Goal: Task Accomplishment & Management: Use online tool/utility

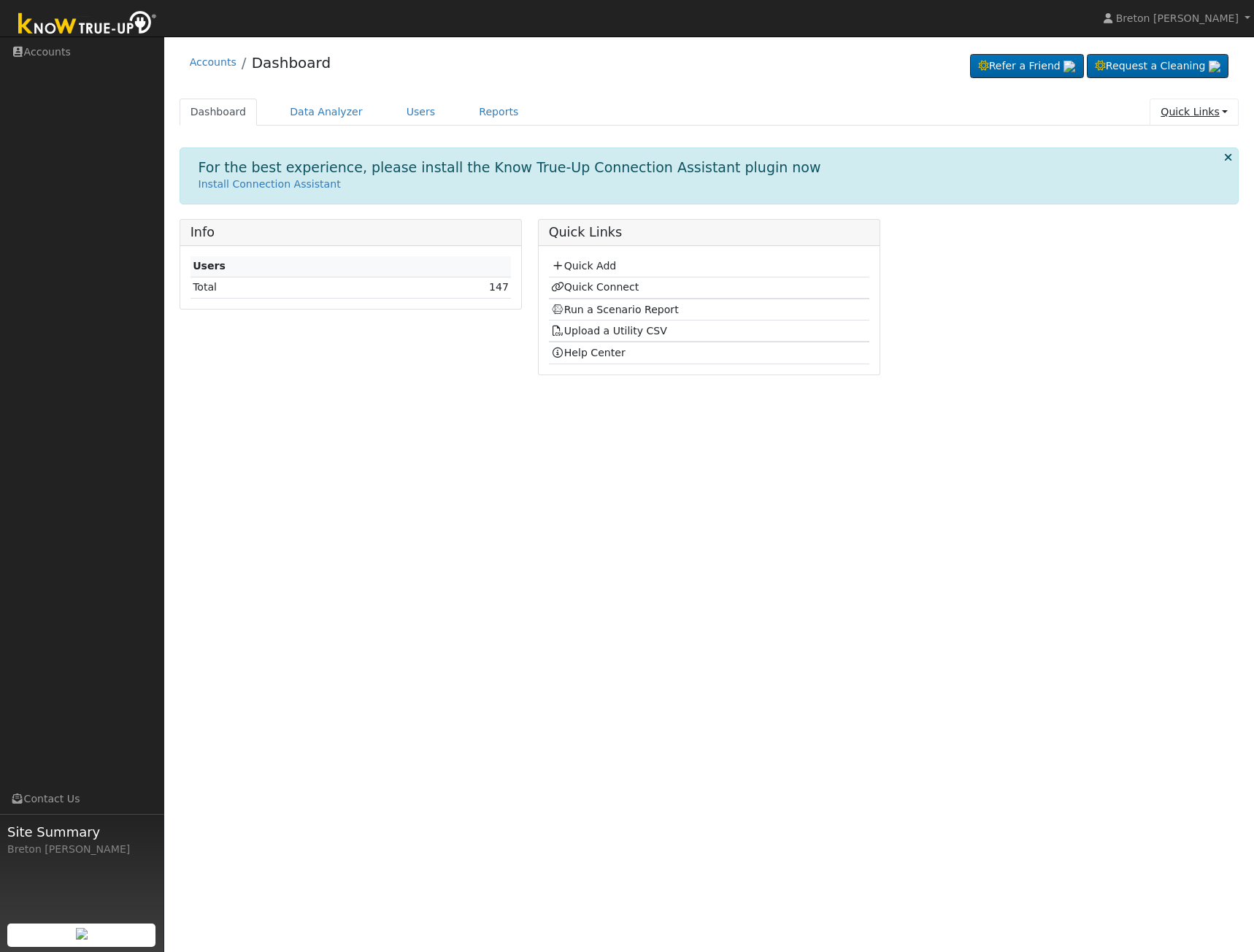
click at [1197, 114] on link "Quick Links" at bounding box center [1194, 111] width 89 height 27
click at [1150, 138] on link "Quick Add" at bounding box center [1164, 143] width 148 height 20
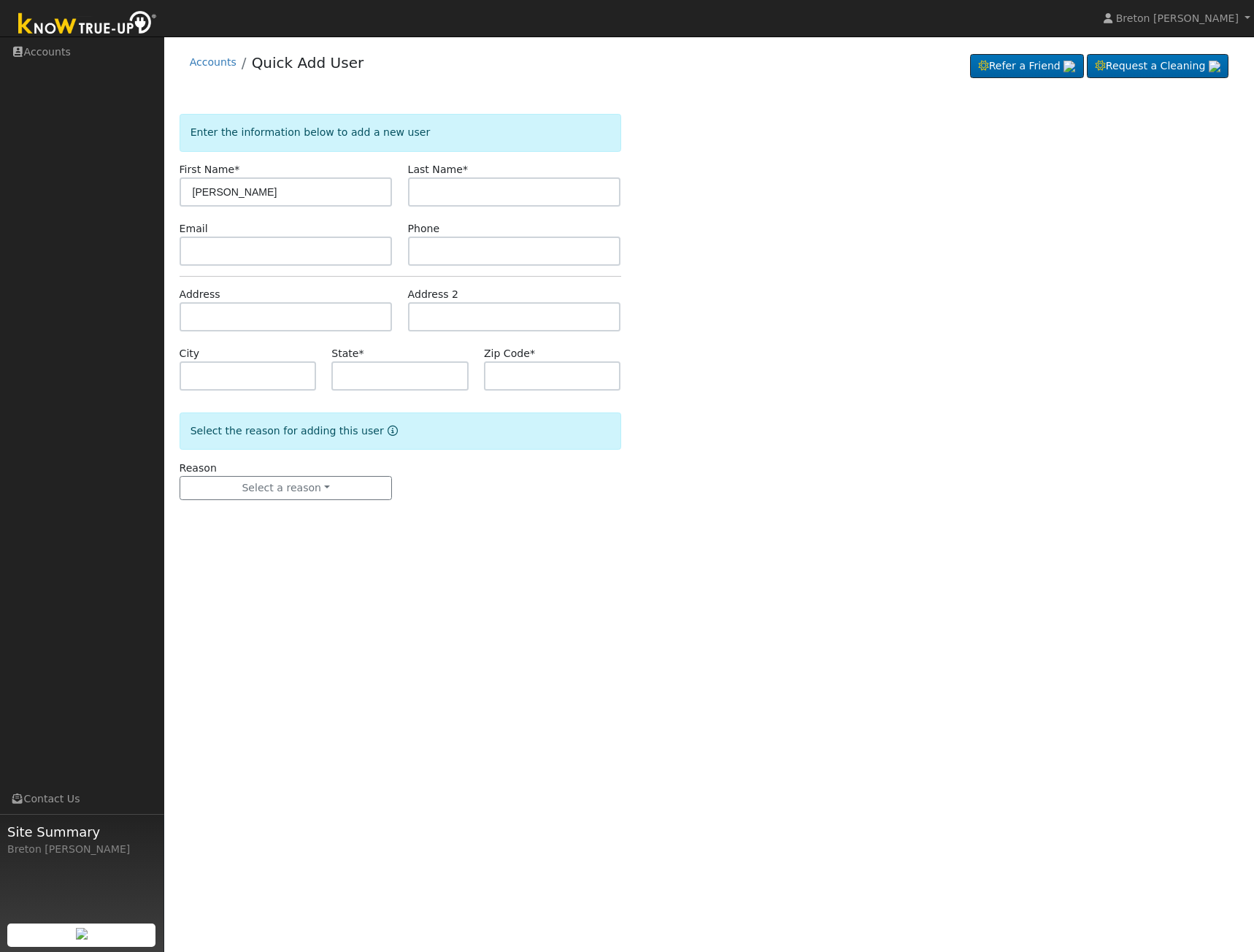
type input "Juan"
type input "Santana"
type input "[STREET_ADDRESS][PERSON_NAME]"
type input "Livingston"
type input "CA"
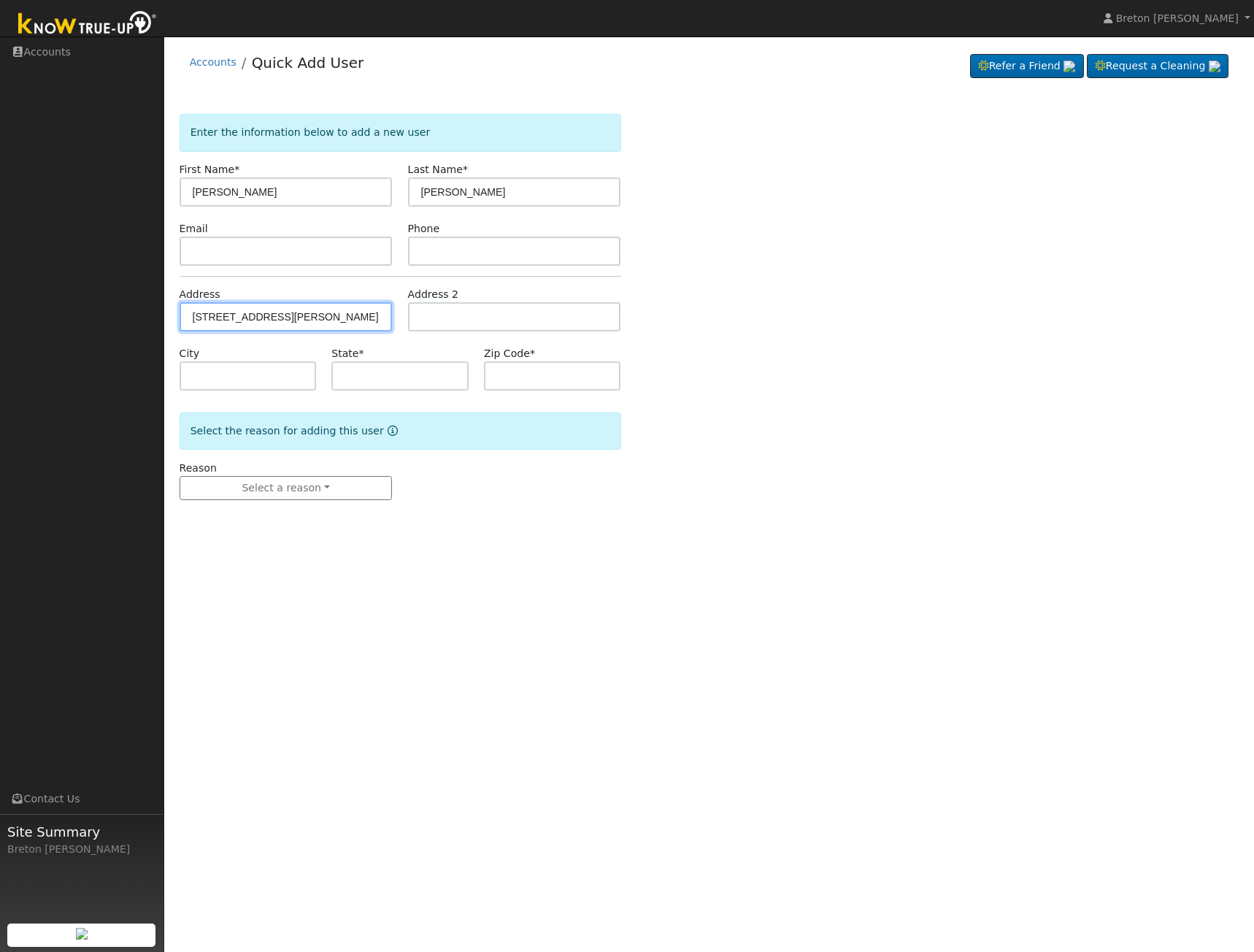
type input "95334"
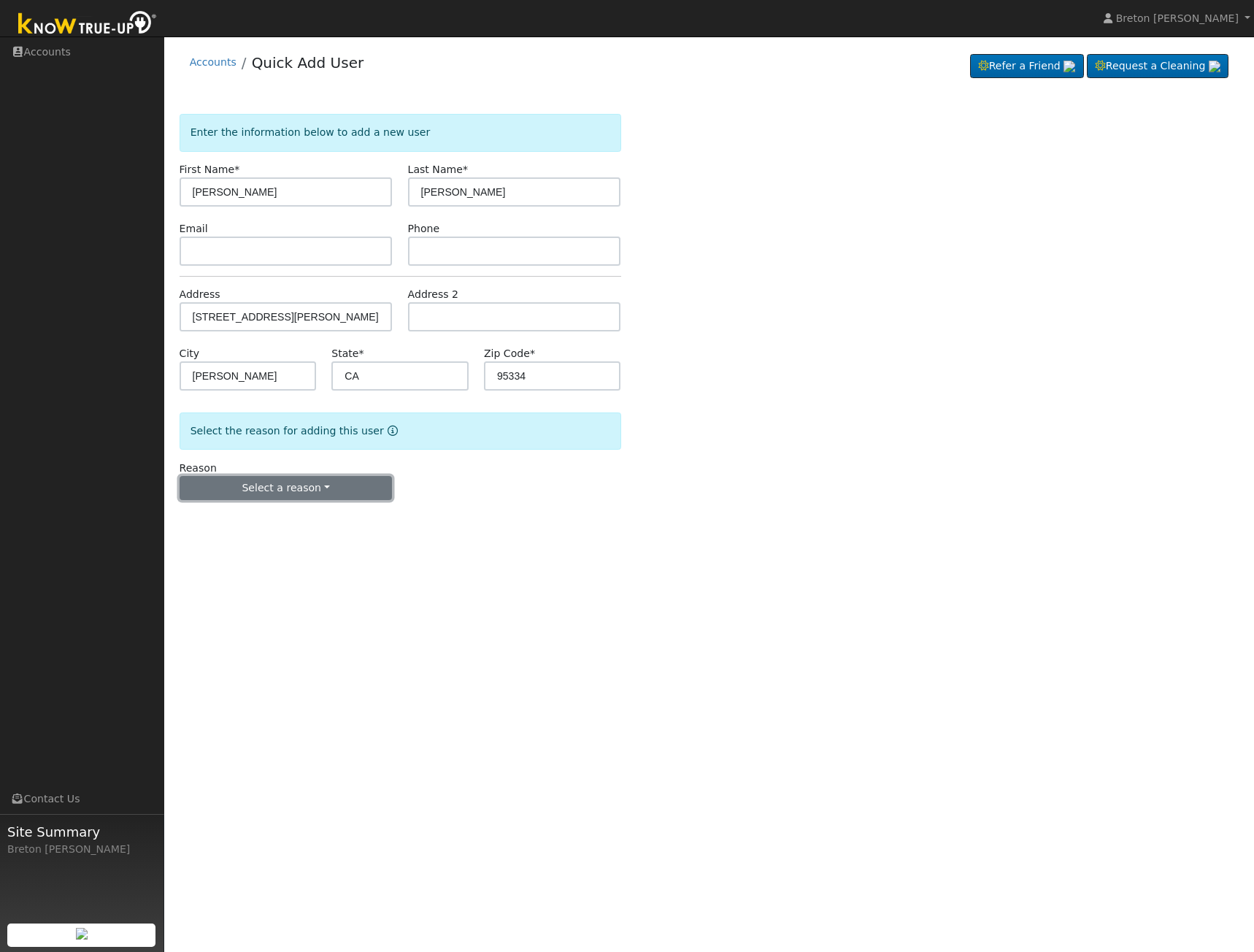
click at [282, 491] on button "Select a reason" at bounding box center [285, 488] width 213 height 25
click at [271, 525] on link "New lead" at bounding box center [261, 518] width 161 height 20
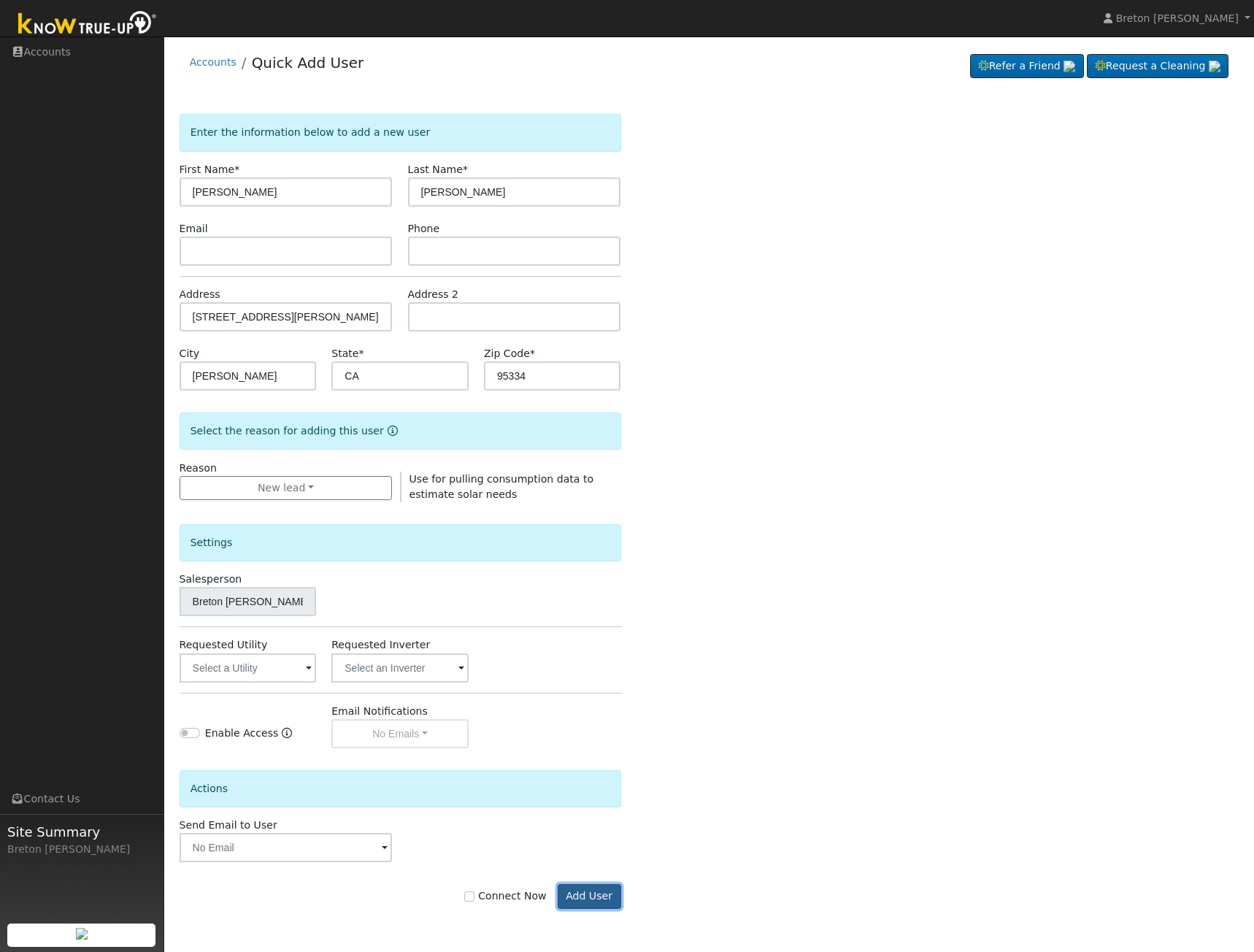
click at [597, 895] on button "Add User" at bounding box center [589, 896] width 63 height 25
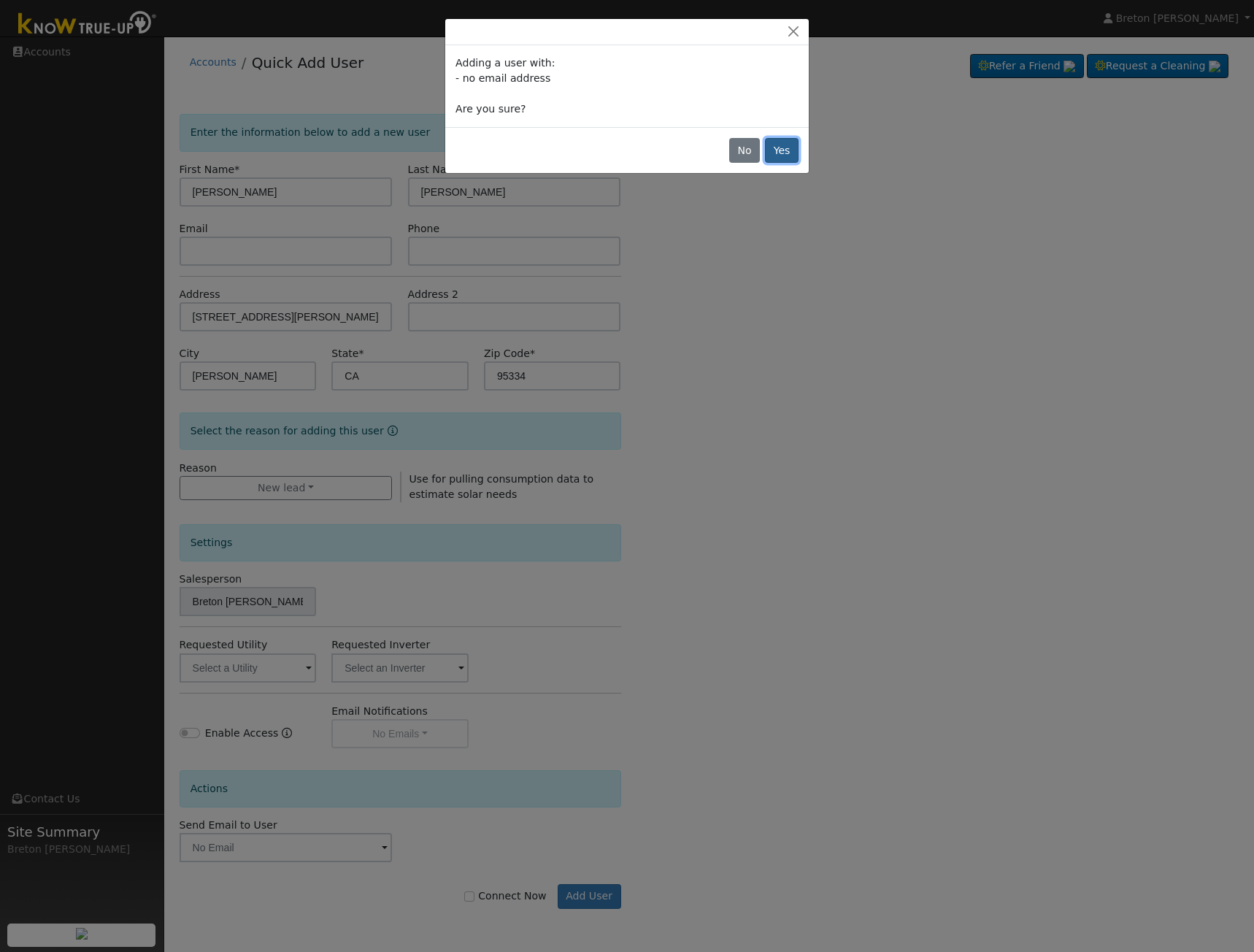
click at [778, 152] on button "Yes" at bounding box center [781, 150] width 33 height 25
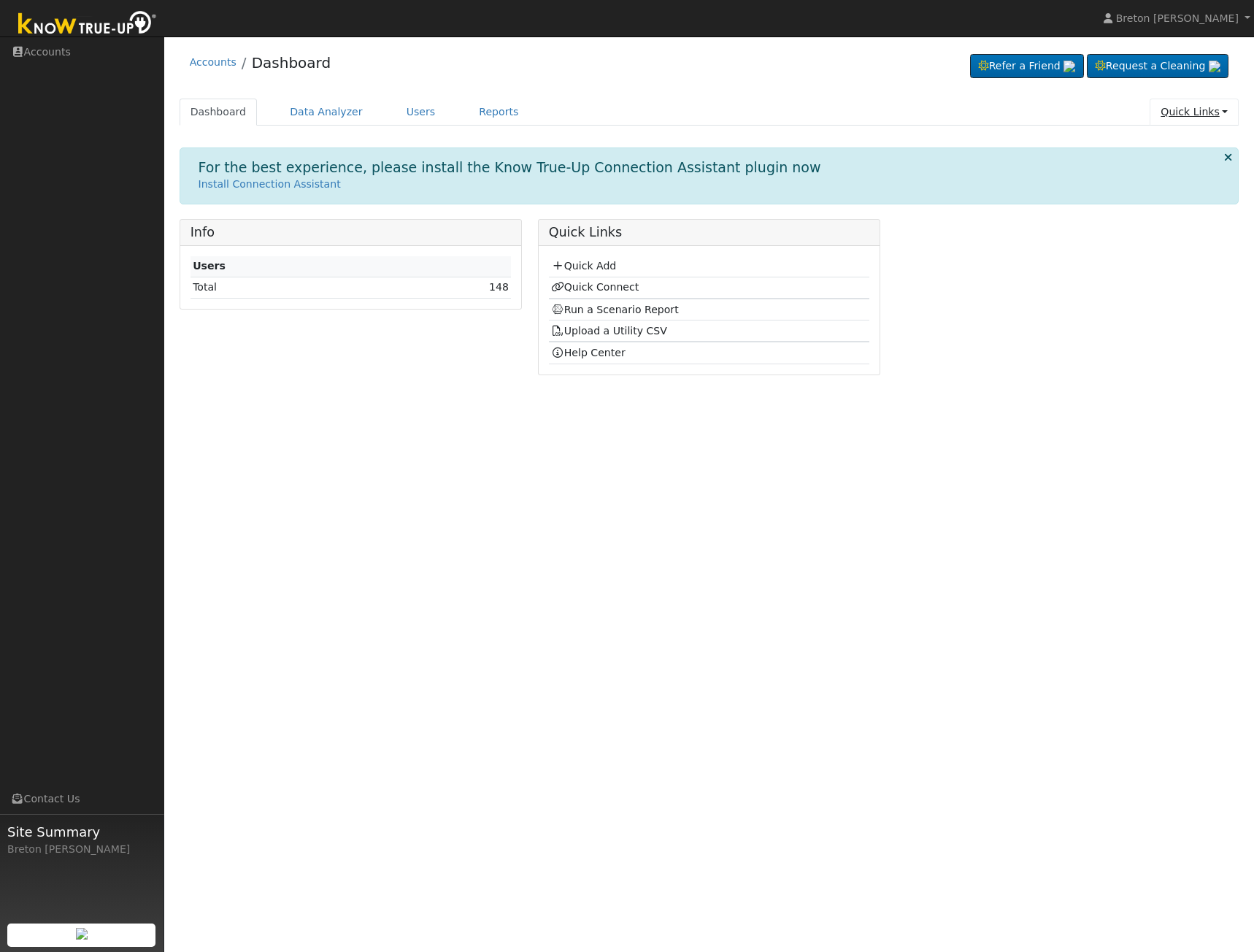
click at [1199, 111] on link "Quick Links" at bounding box center [1194, 111] width 89 height 27
click at [1157, 160] on link "Quick Connect" at bounding box center [1164, 163] width 148 height 20
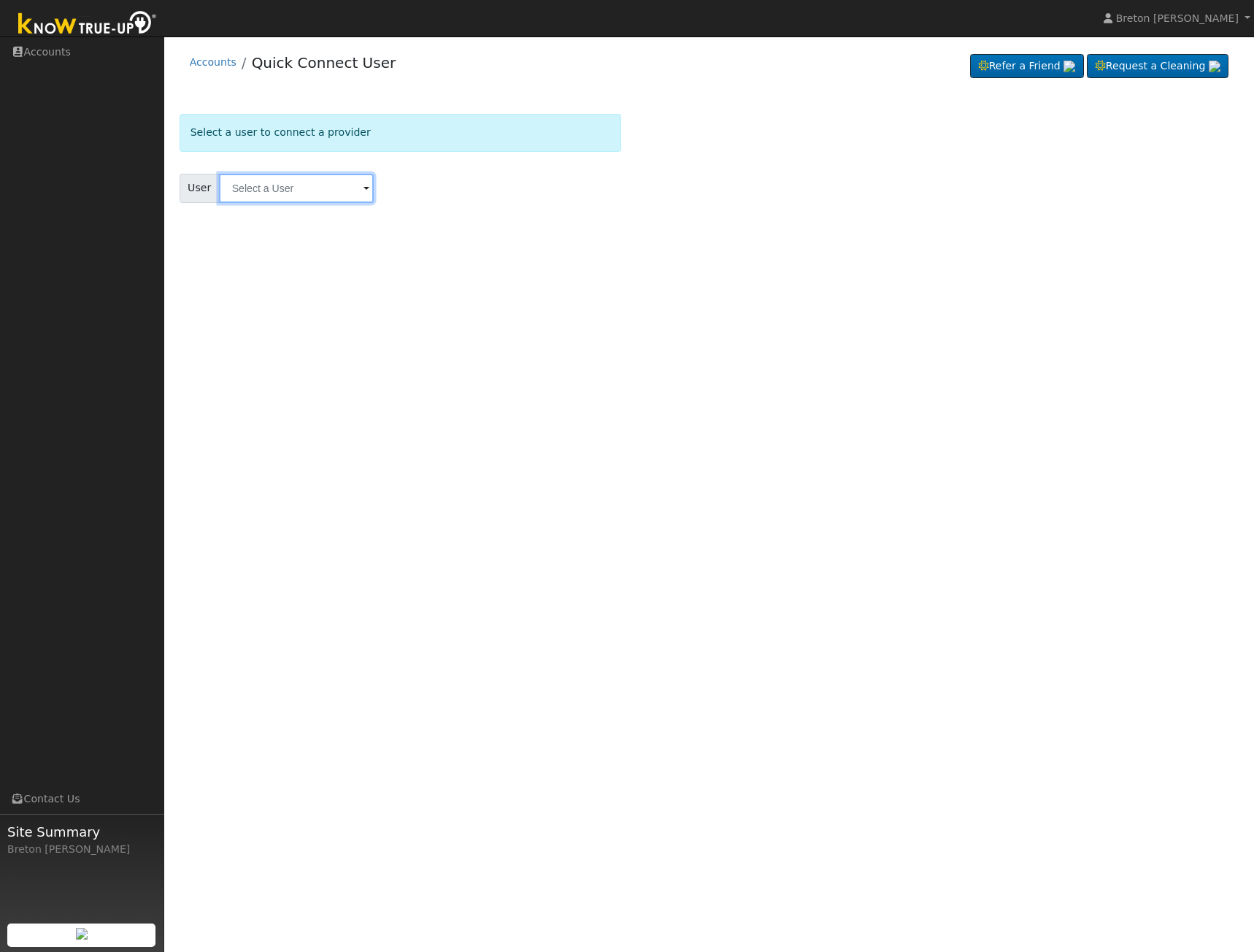
click at [304, 187] on input "text" at bounding box center [296, 187] width 155 height 29
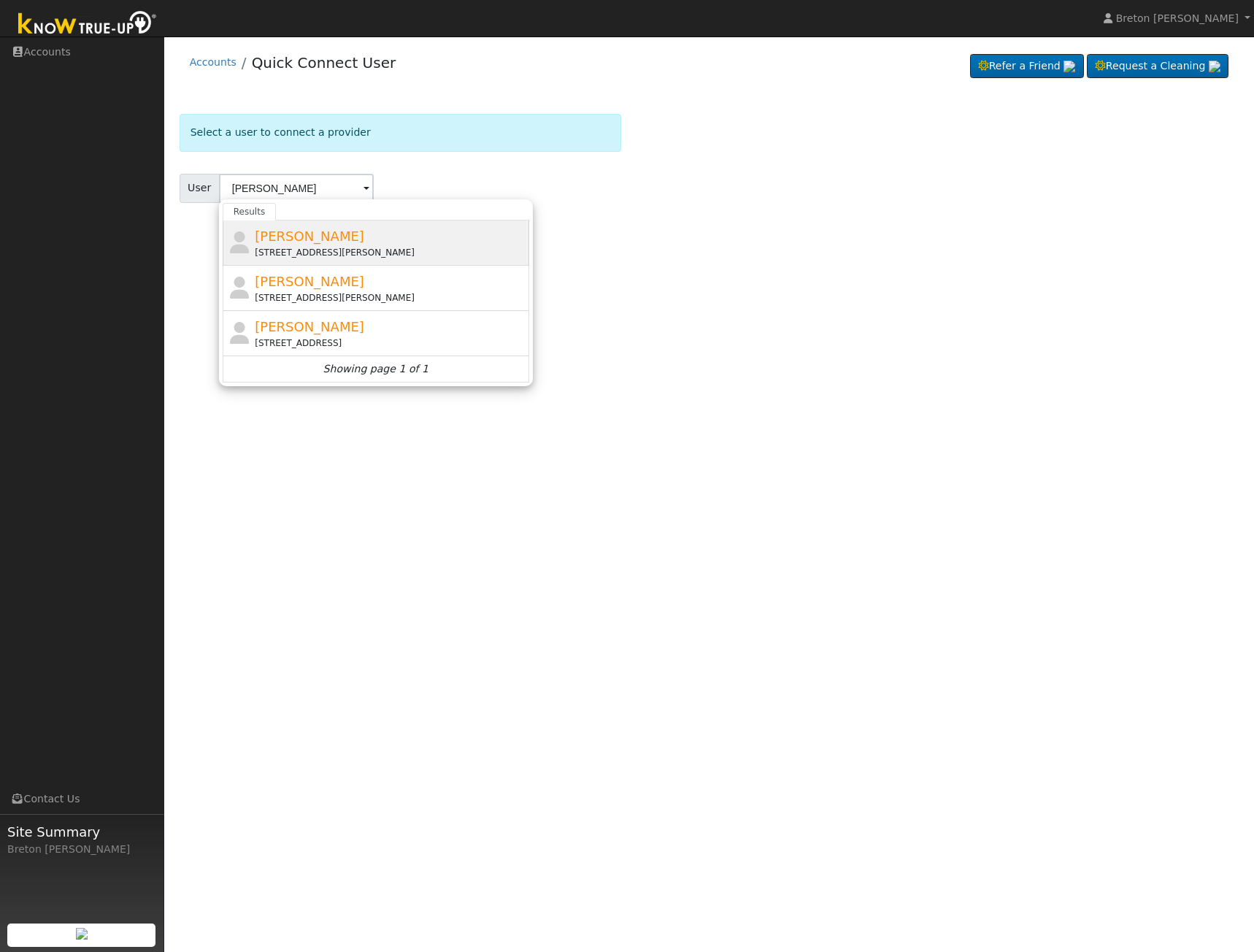
click at [290, 240] on span "[PERSON_NAME]" at bounding box center [309, 236] width 109 height 15
type input "[PERSON_NAME]"
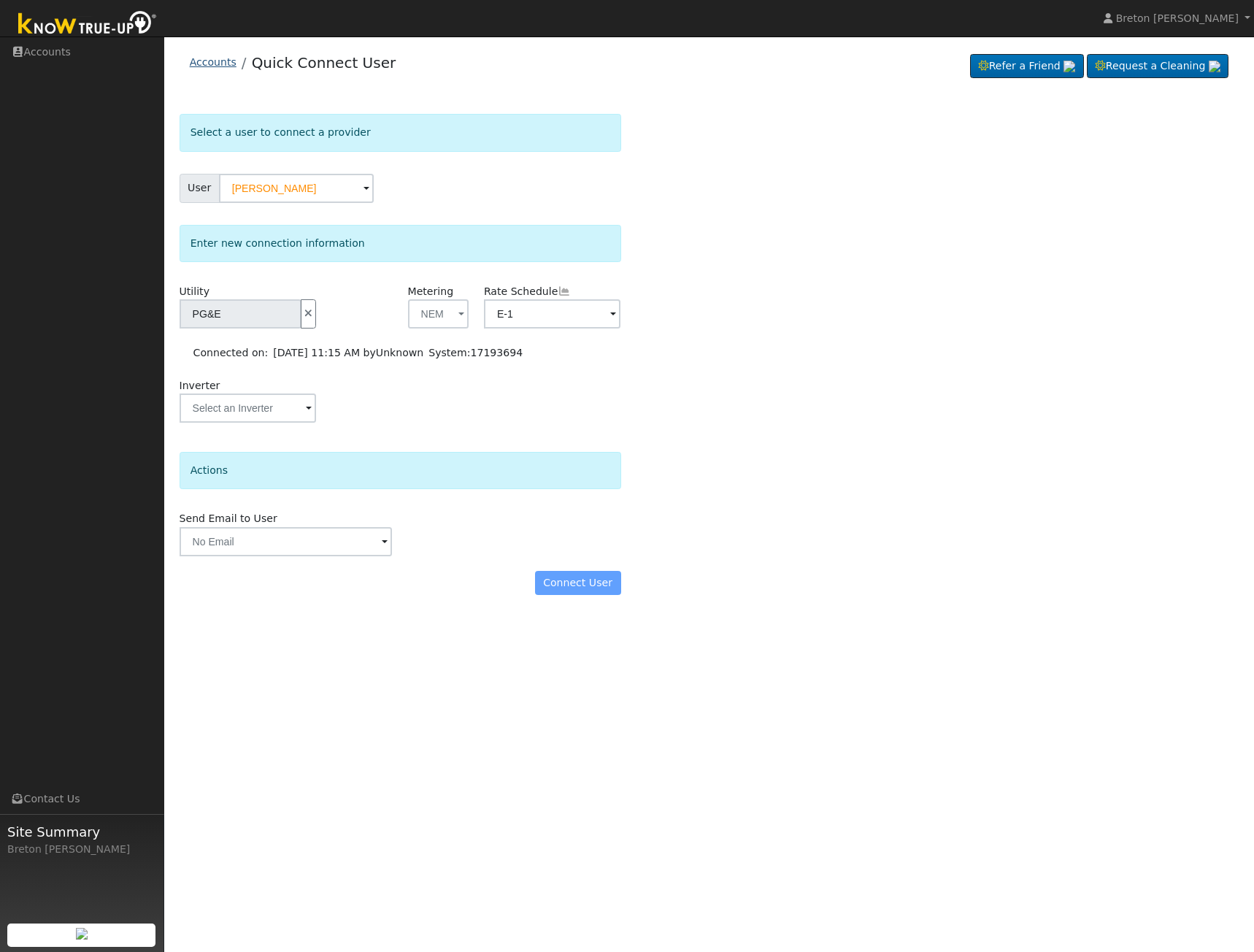
click at [210, 63] on link "Accounts" at bounding box center [213, 61] width 46 height 11
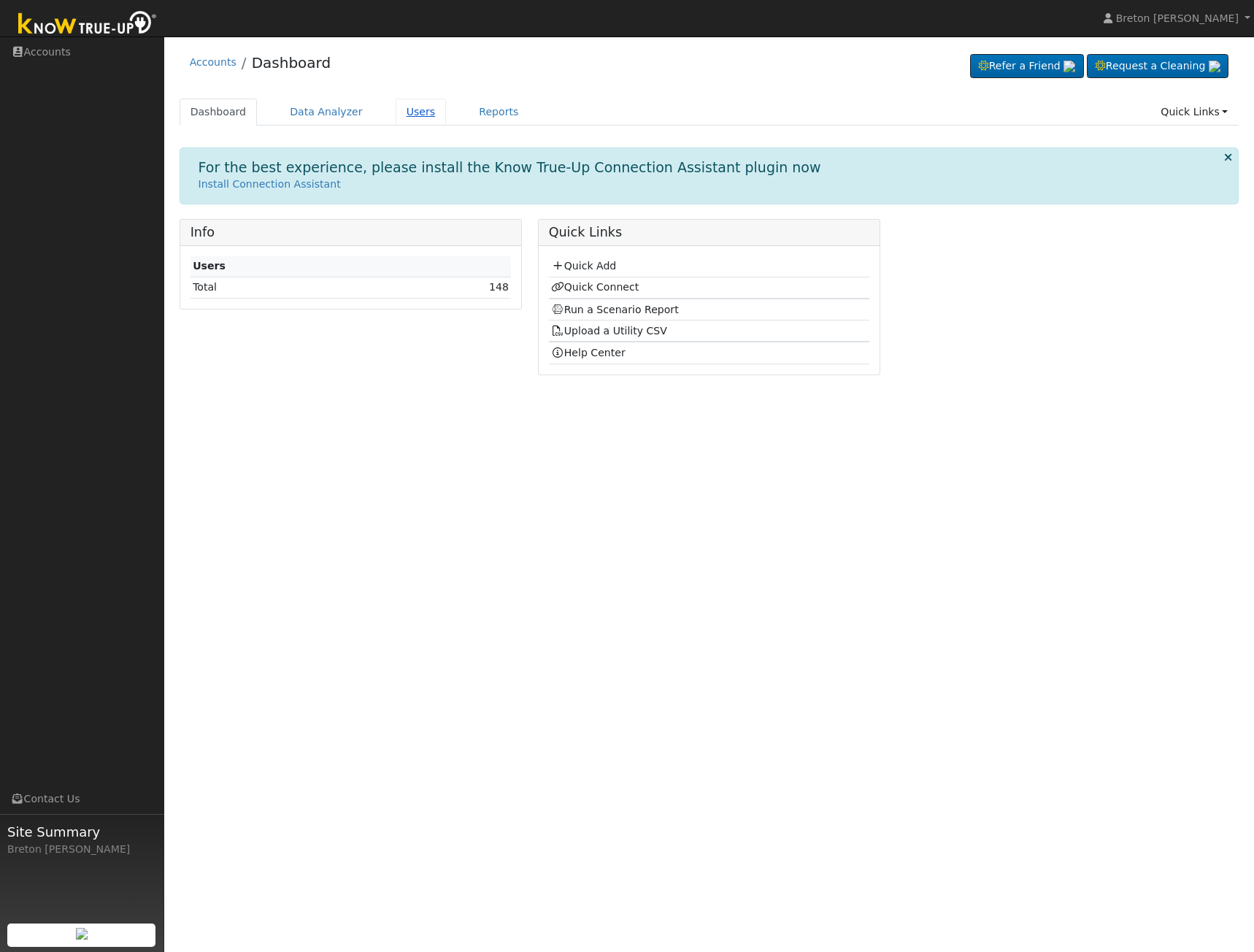
click at [396, 111] on link "Users" at bounding box center [421, 111] width 51 height 27
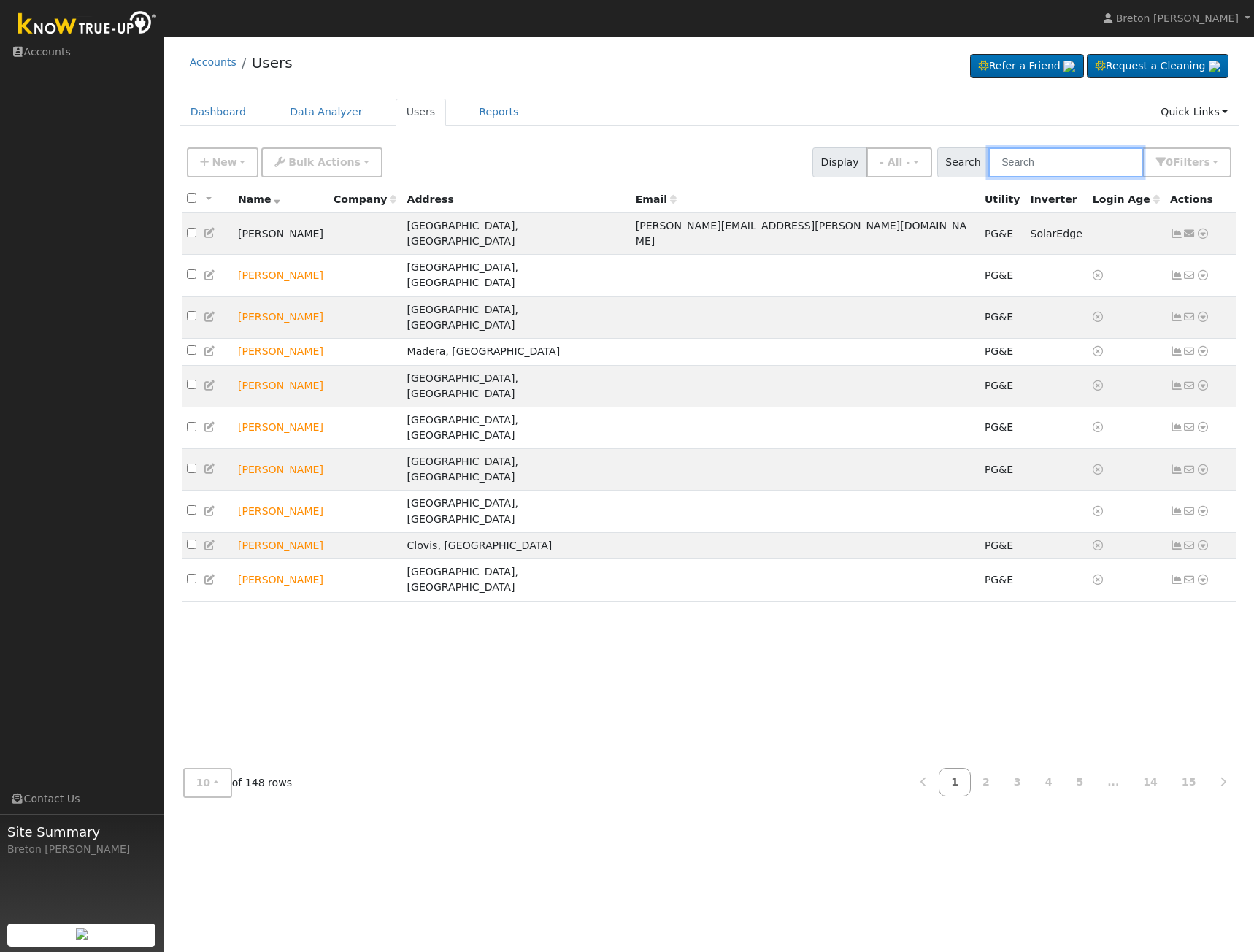
click at [1051, 164] on input "text" at bounding box center [1065, 162] width 155 height 30
type input "juan"
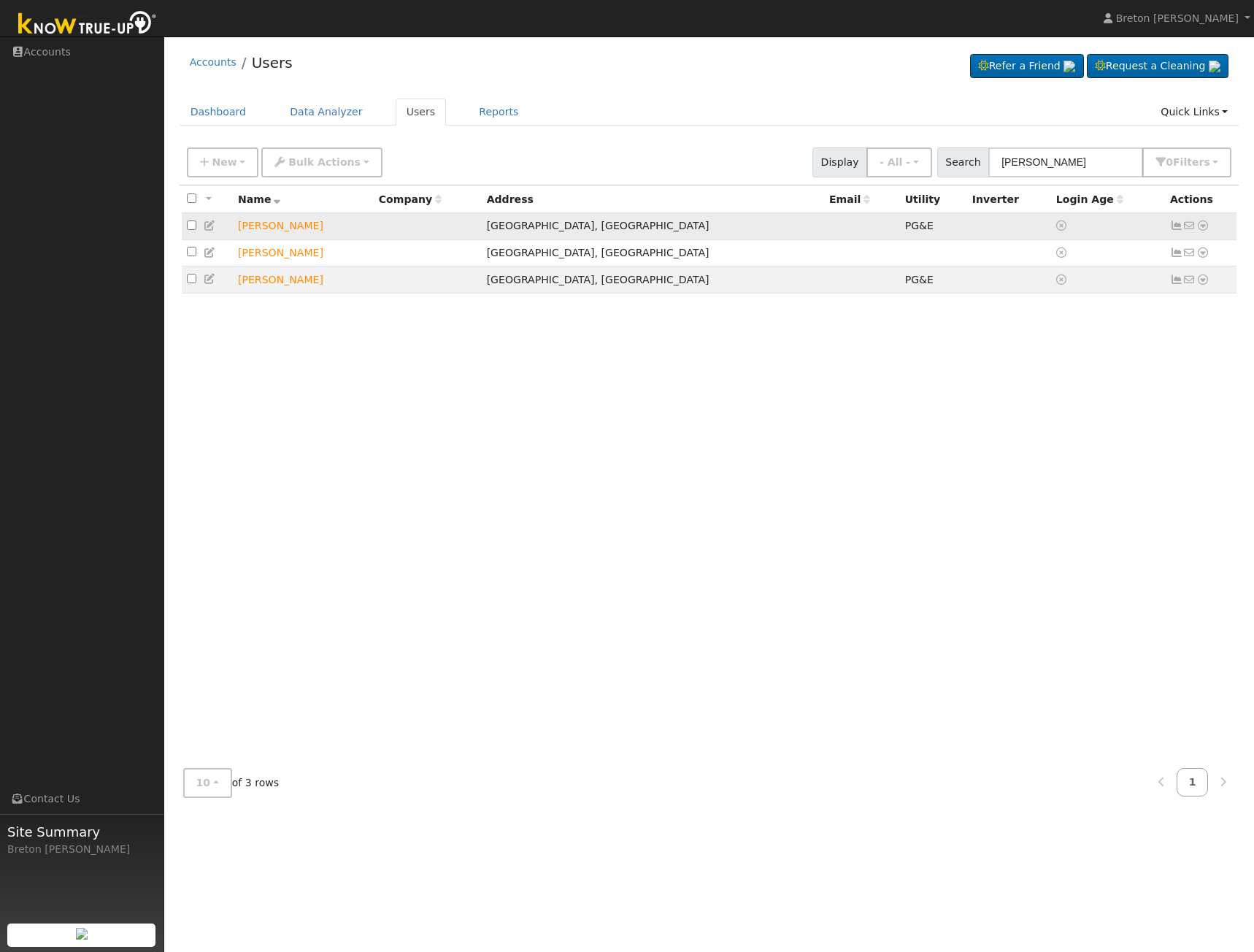
click at [1175, 228] on icon at bounding box center [1176, 226] width 13 height 11
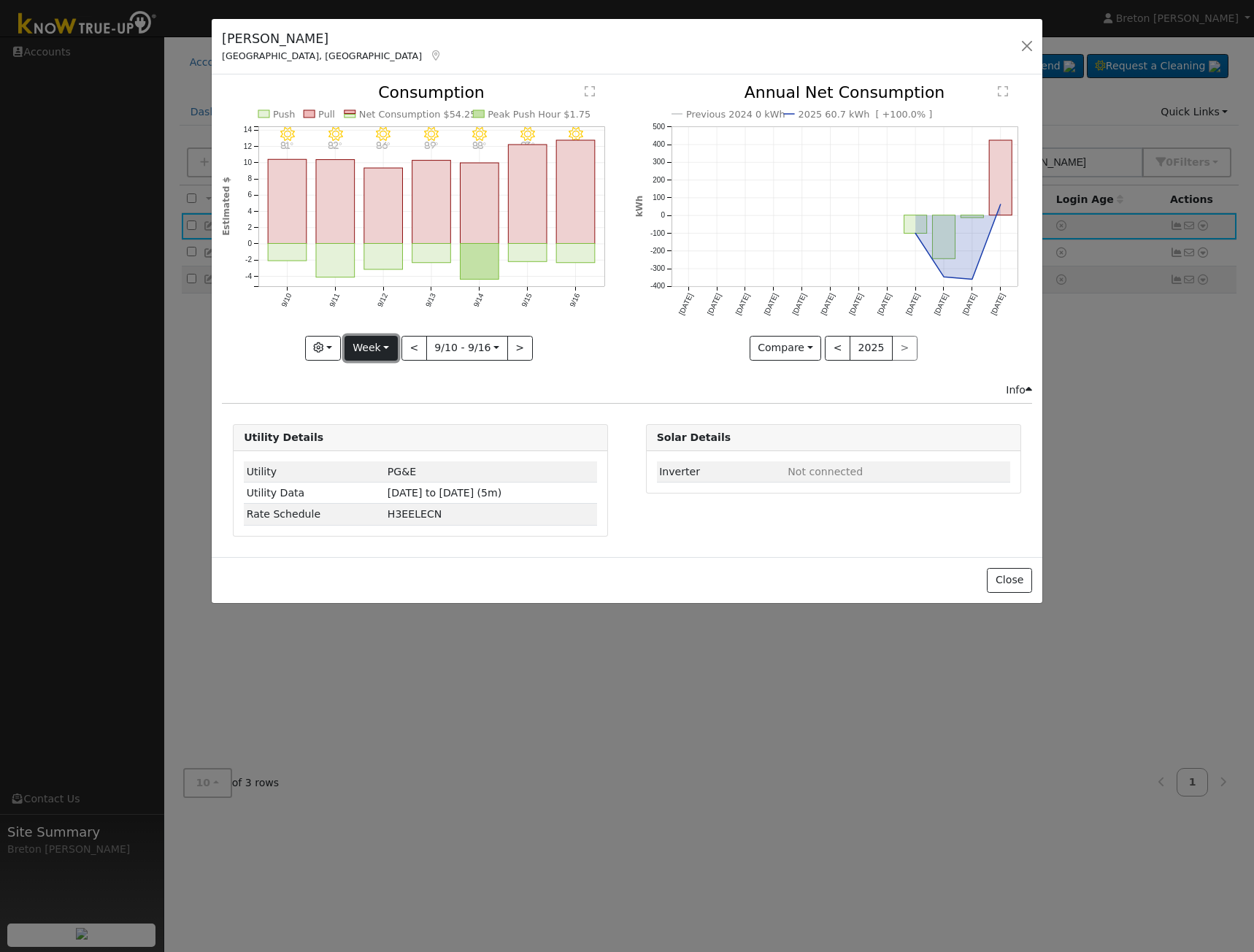
click at [377, 345] on button "Week" at bounding box center [370, 348] width 53 height 25
click at [375, 435] on link "Year" at bounding box center [396, 439] width 102 height 20
type input "2024-09-01"
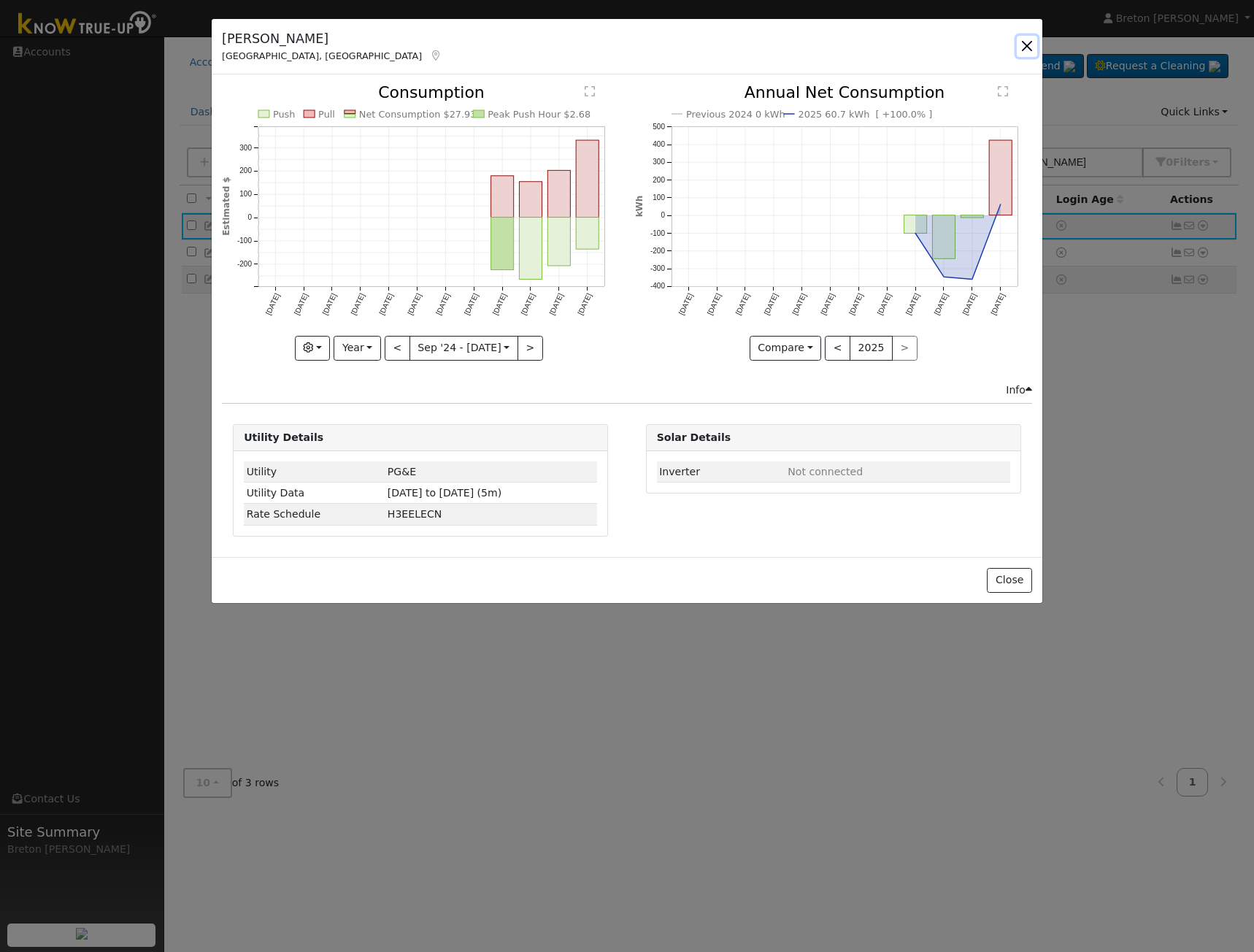
click at [1025, 50] on button "button" at bounding box center [1026, 46] width 20 height 20
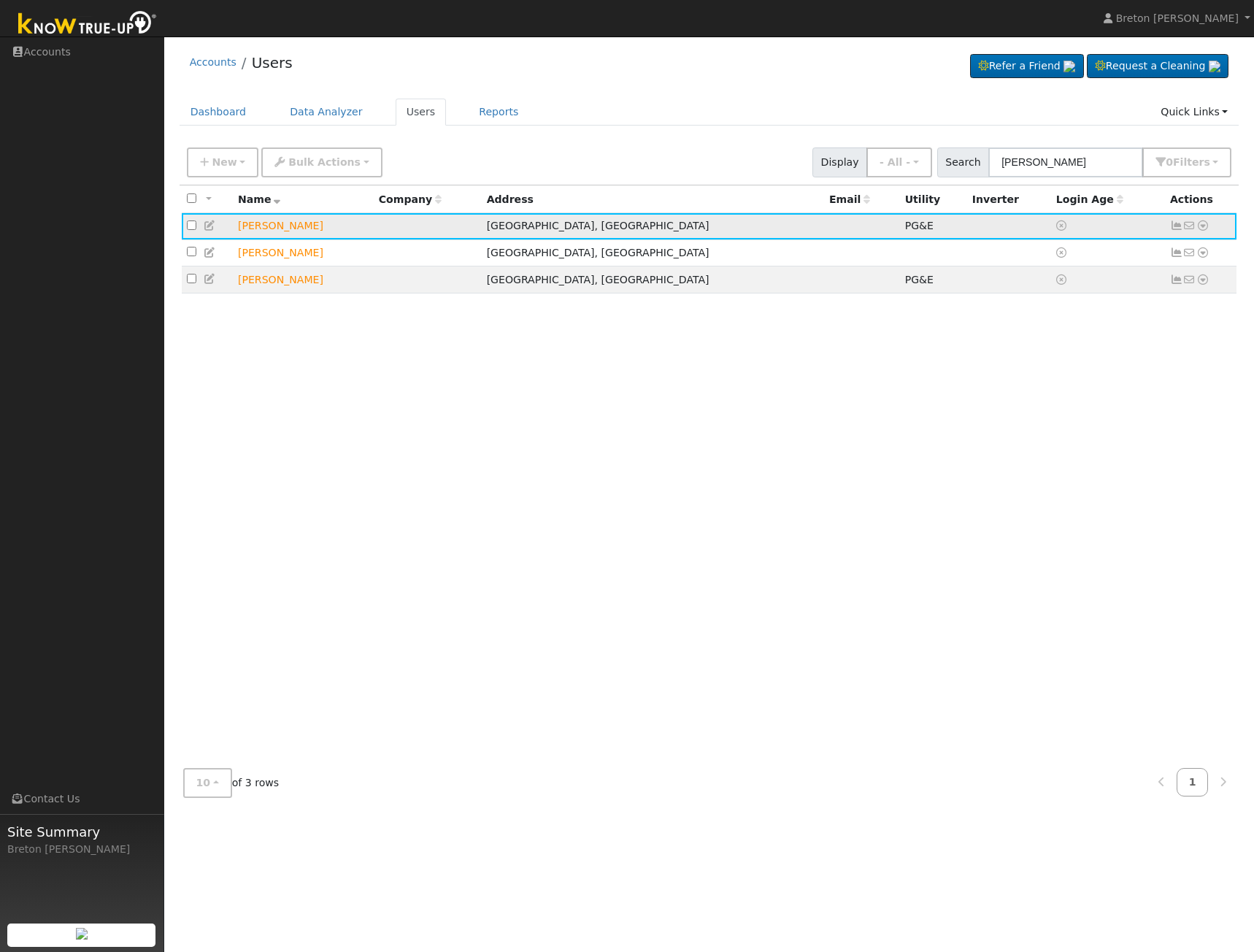
click at [276, 228] on td "[PERSON_NAME]" at bounding box center [303, 226] width 141 height 27
click at [1206, 224] on icon at bounding box center [1202, 226] width 13 height 11
click at [1053, 328] on link "Export to CSV" at bounding box center [1048, 325] width 107 height 20
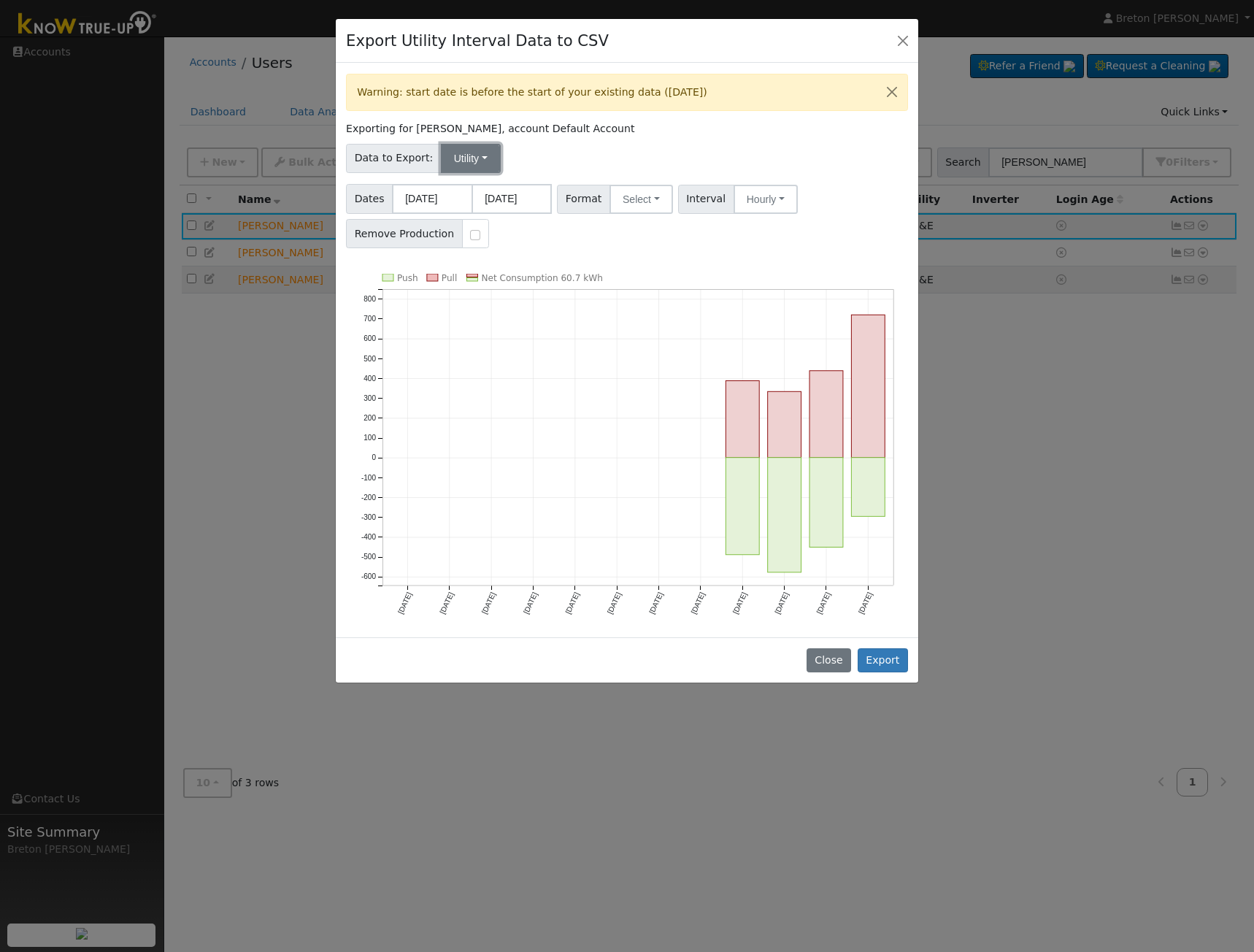
click at [468, 155] on button "Utility" at bounding box center [470, 158] width 60 height 29
click at [550, 157] on div "Data to Export: Utility Utility Solar" at bounding box center [626, 155] width 567 height 34
click at [839, 651] on button "Close" at bounding box center [828, 660] width 45 height 25
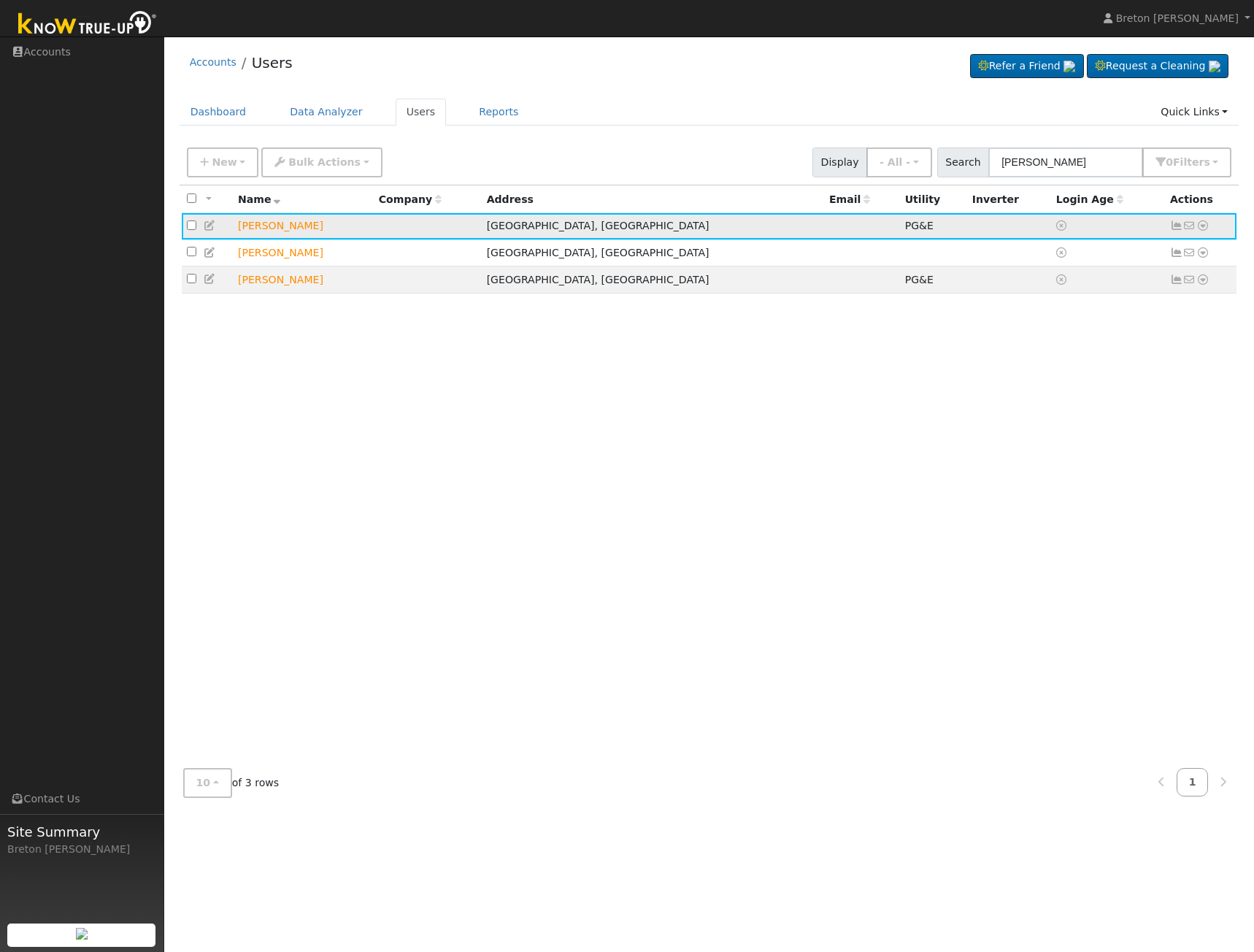
click at [1206, 225] on icon at bounding box center [1202, 226] width 13 height 11
click at [1135, 257] on link "Data Analyzer" at bounding box center [1154, 250] width 106 height 20
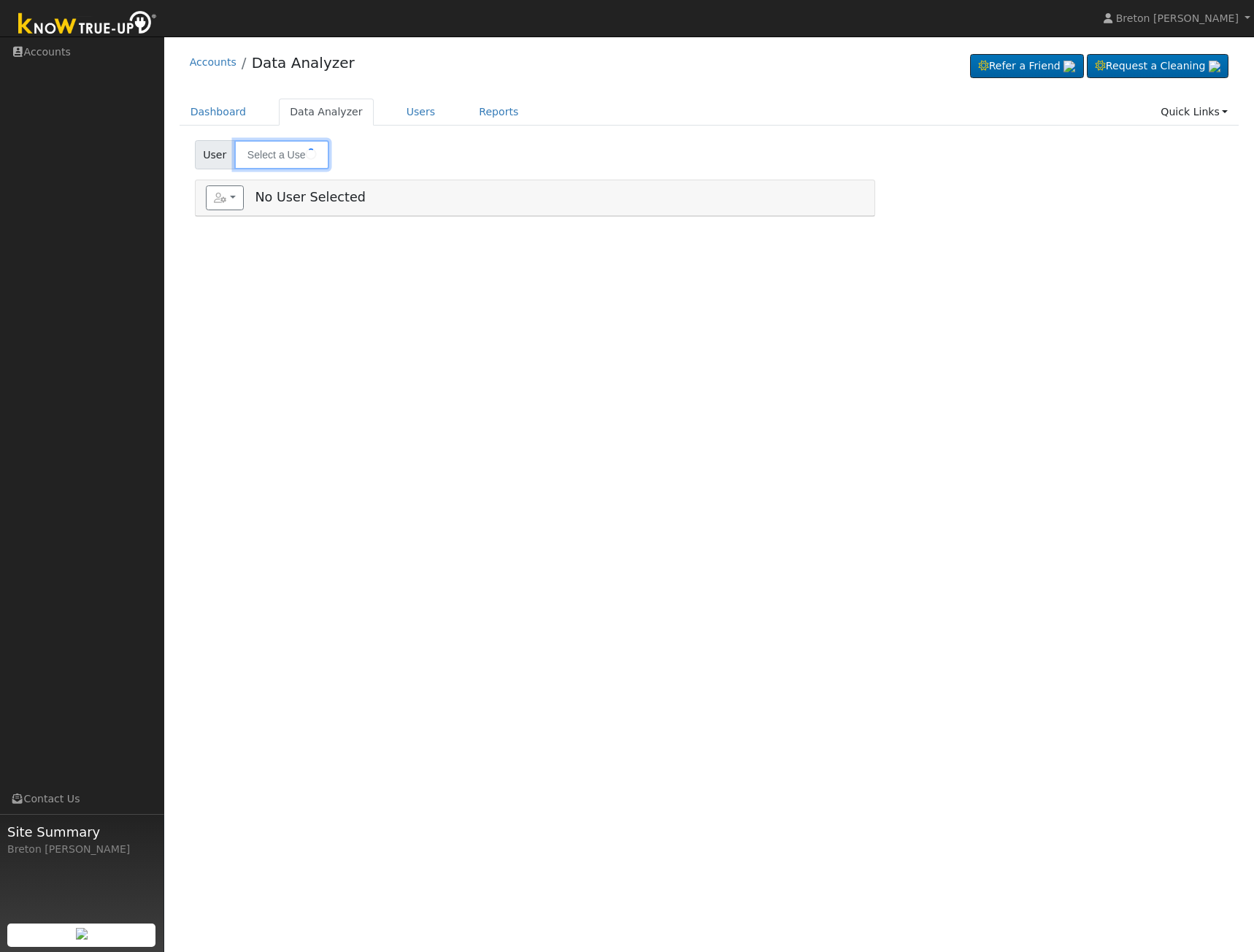
type input "[PERSON_NAME]"
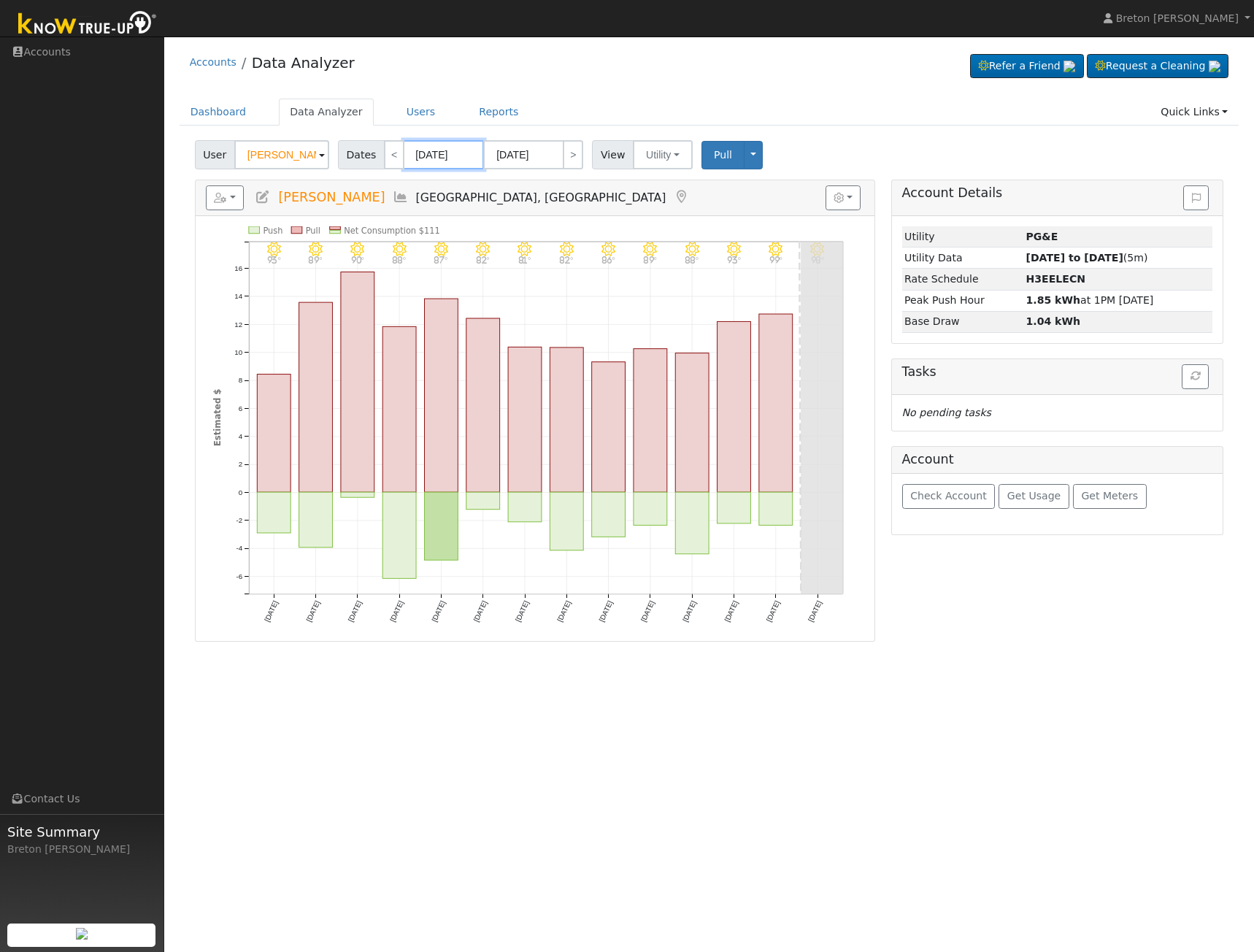
click at [472, 159] on input "[DATE]" at bounding box center [444, 154] width 81 height 29
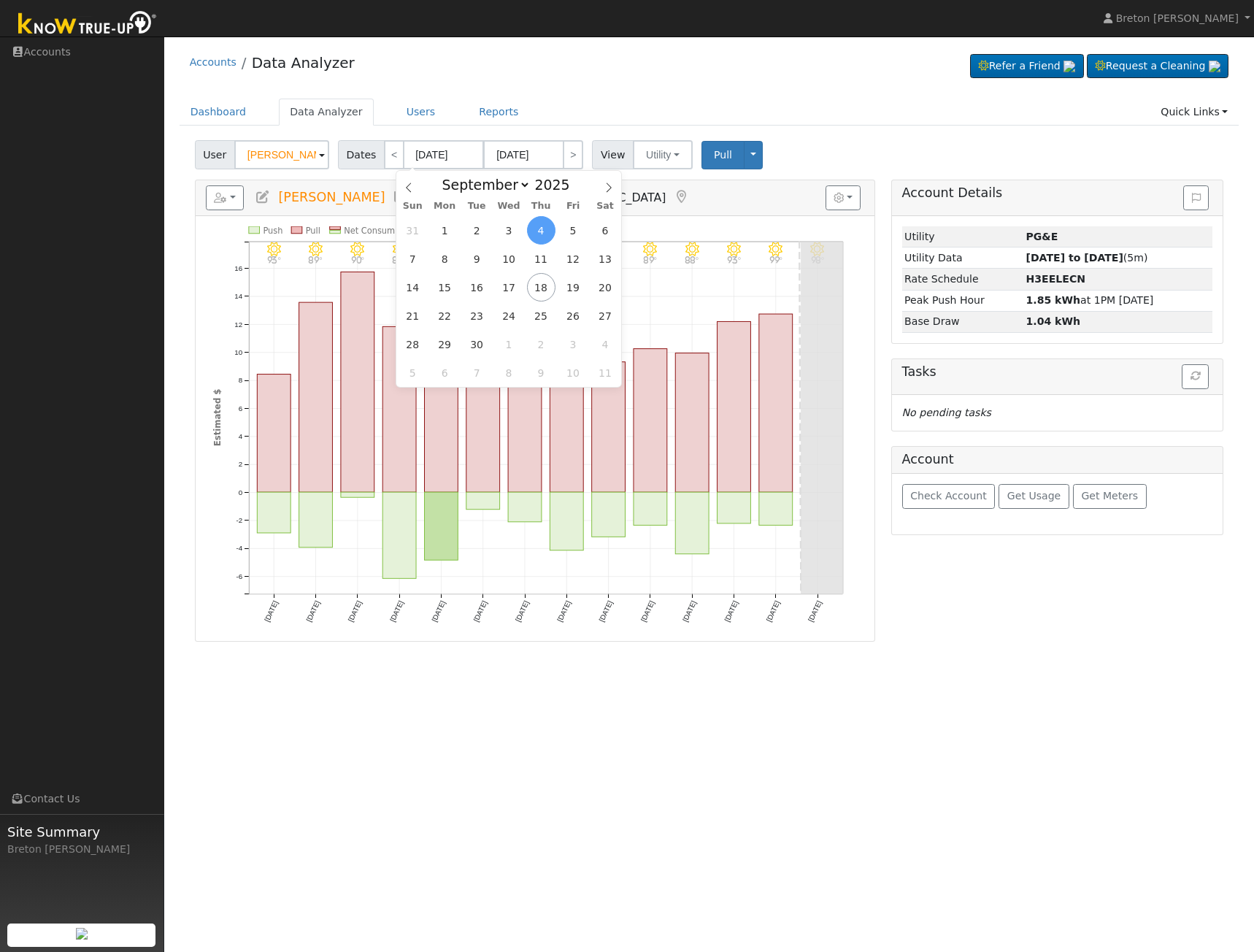
click at [532, 118] on ul "Dashboard Data Analyzer Users Reports Quick Links Quick Add Quick Connect Run a…" at bounding box center [709, 111] width 1060 height 27
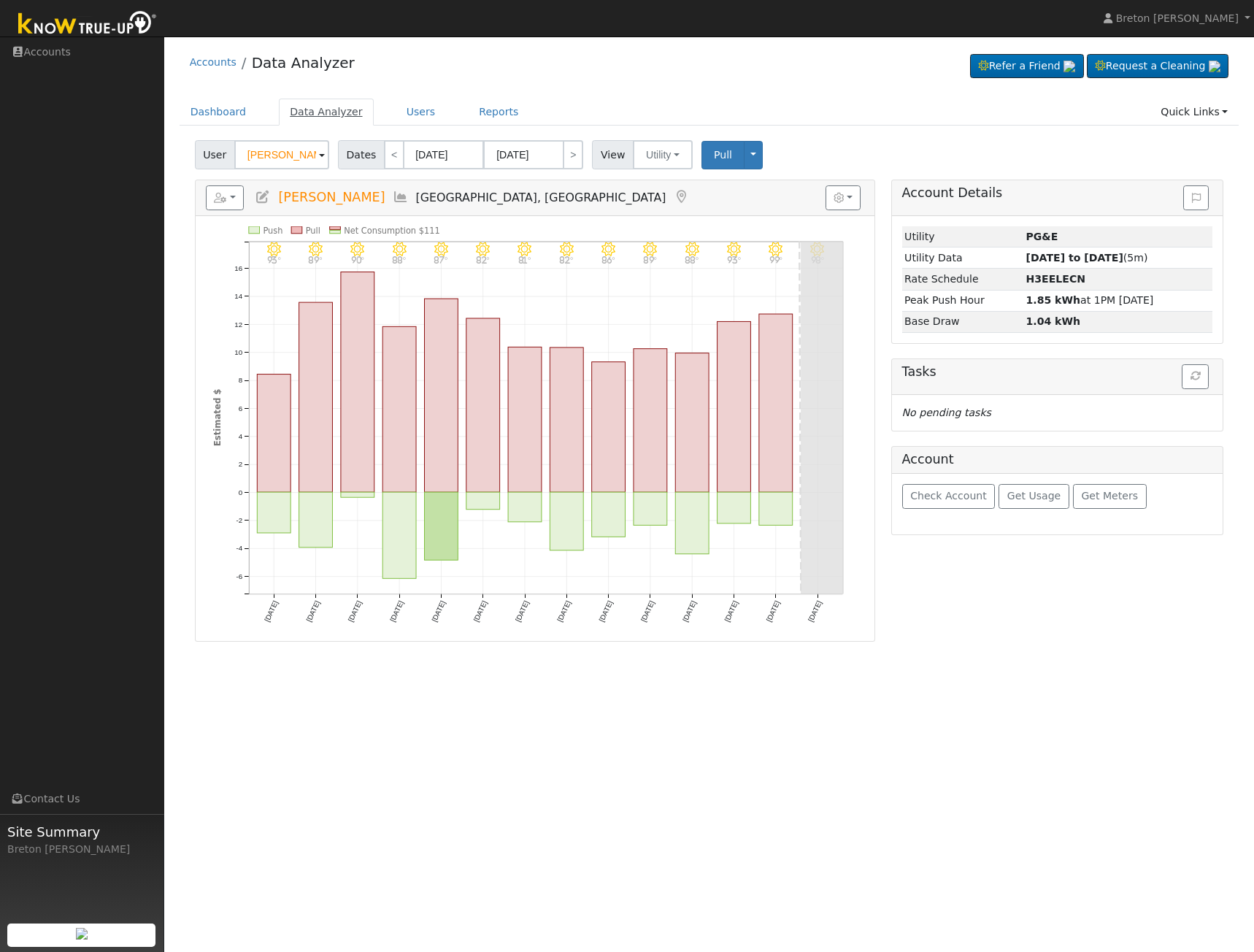
click at [302, 112] on link "Data Analyzer" at bounding box center [326, 111] width 95 height 27
click at [220, 122] on link "Dashboard" at bounding box center [218, 111] width 78 height 27
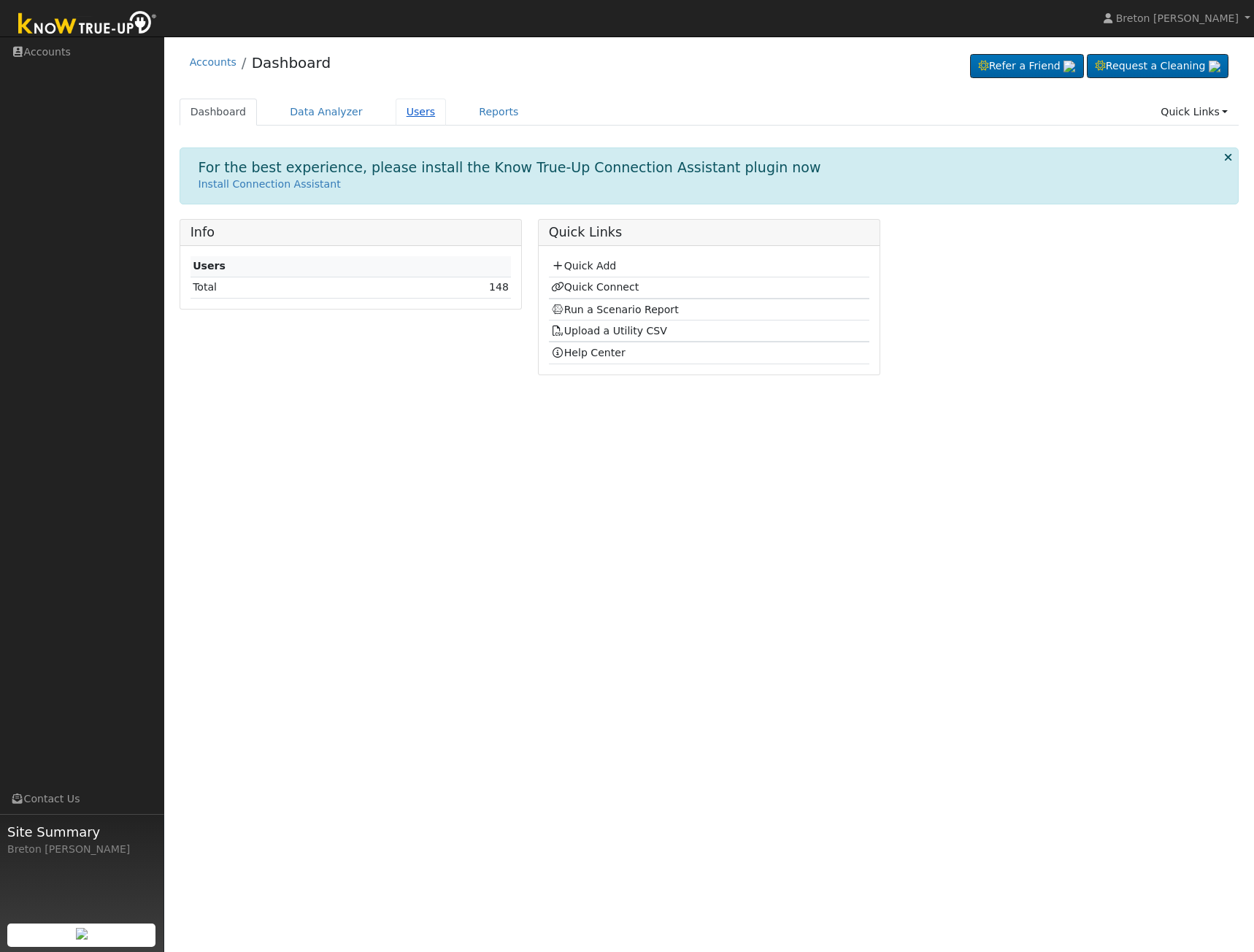
click at [401, 111] on link "Users" at bounding box center [421, 111] width 51 height 27
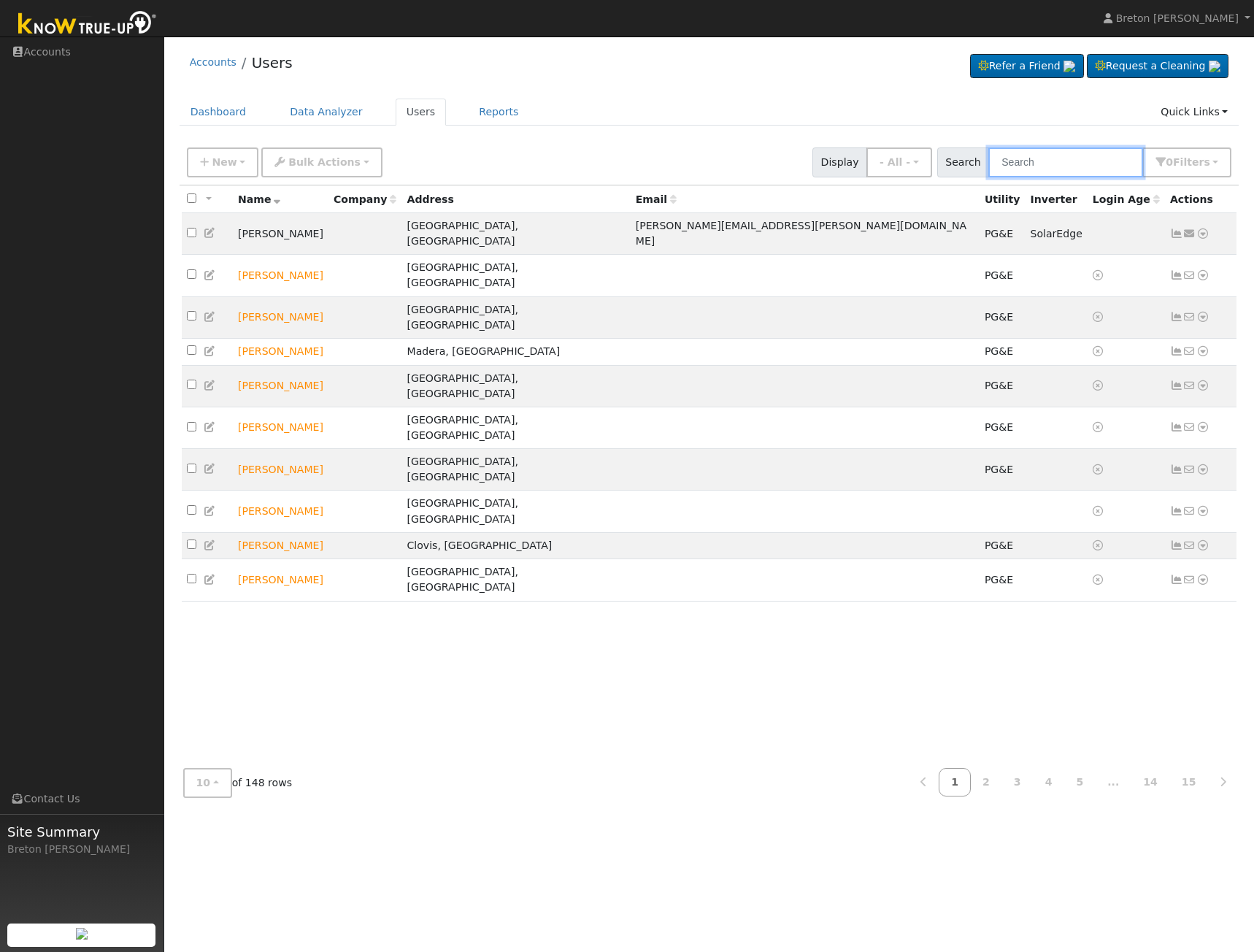
click at [1038, 162] on input "text" at bounding box center [1065, 162] width 155 height 30
type input "[PERSON_NAME]"
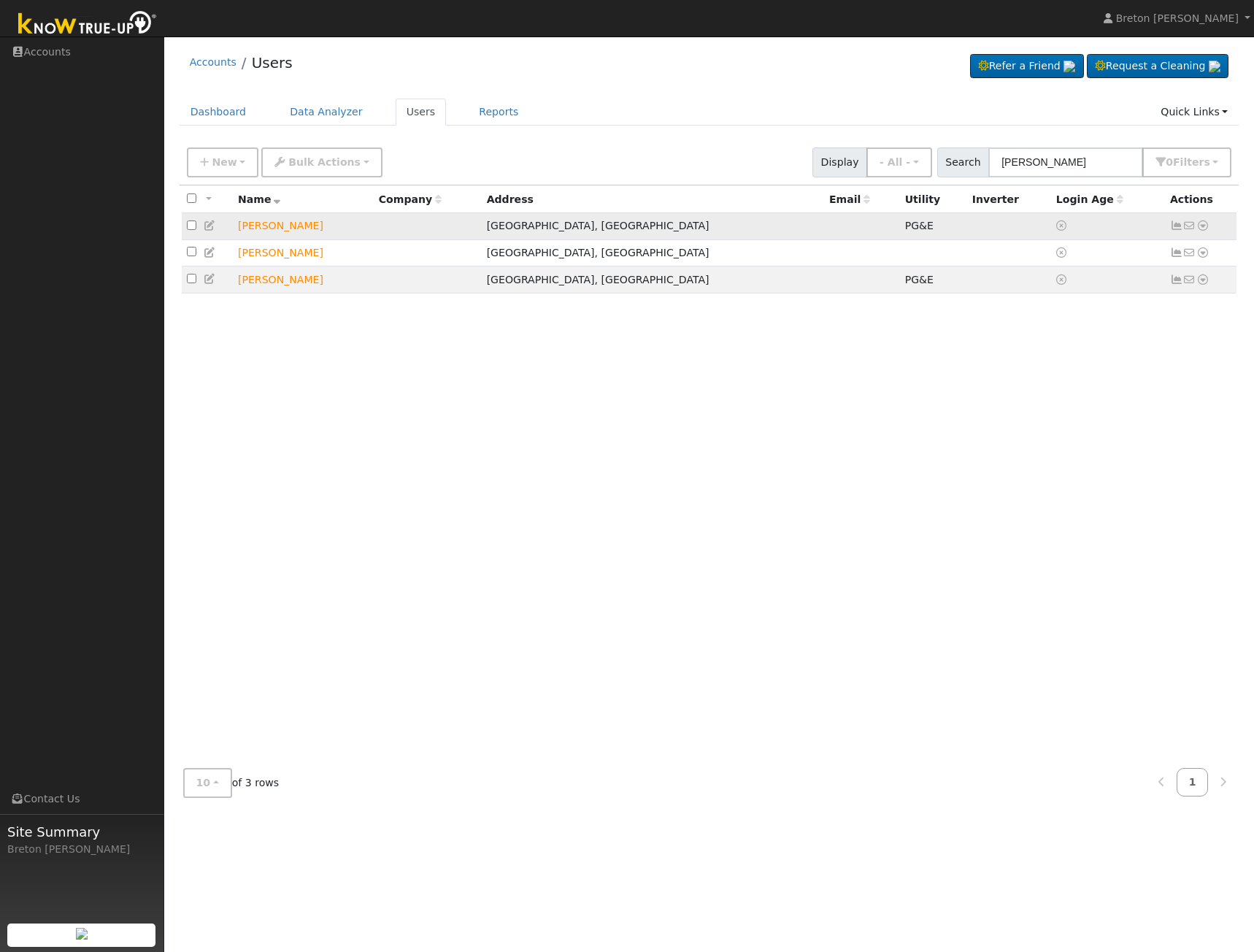
click at [1175, 229] on icon at bounding box center [1176, 226] width 13 height 11
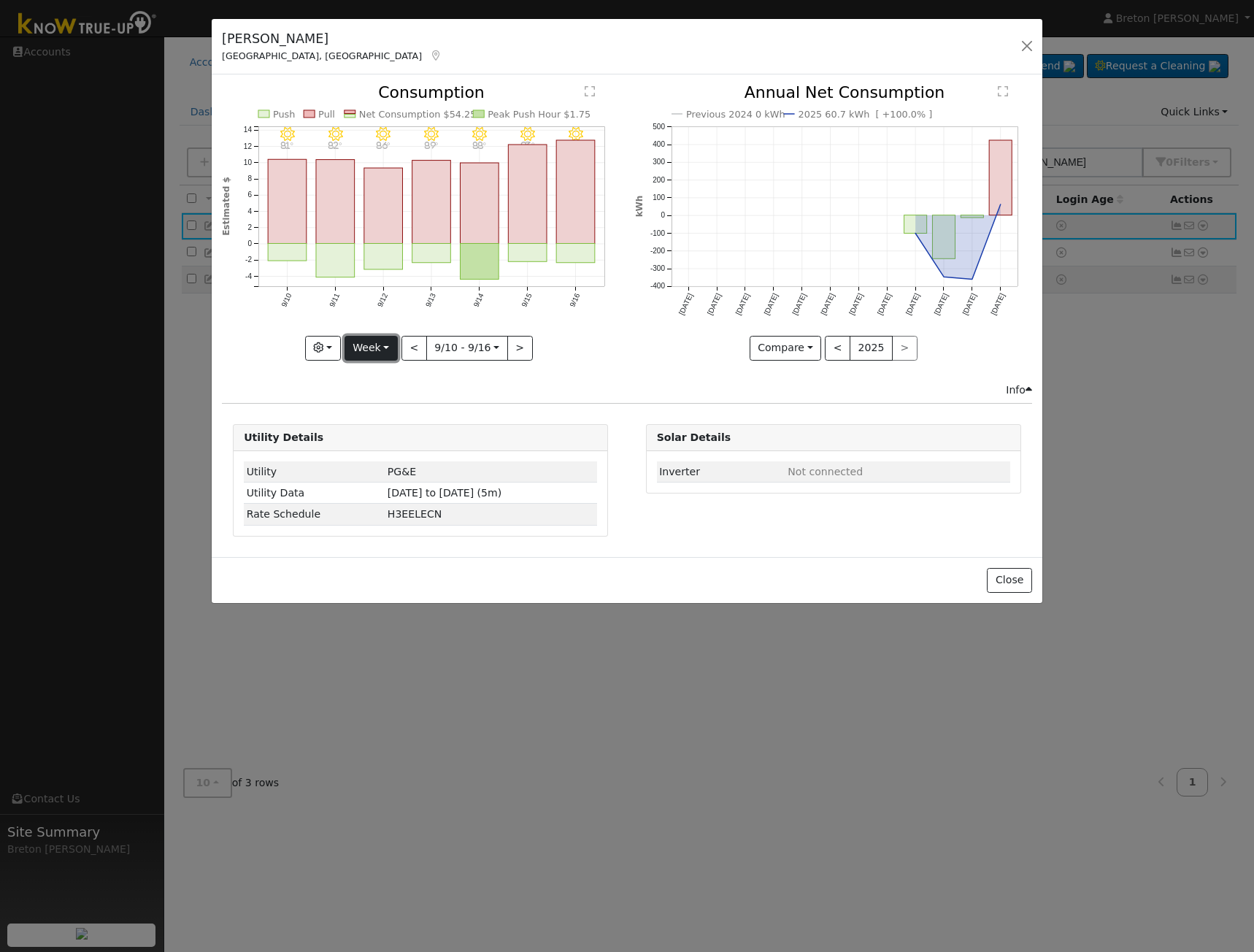
click at [396, 342] on button "Week" at bounding box center [370, 348] width 53 height 25
click at [380, 437] on link "Year" at bounding box center [396, 439] width 102 height 20
type input "[DATE]"
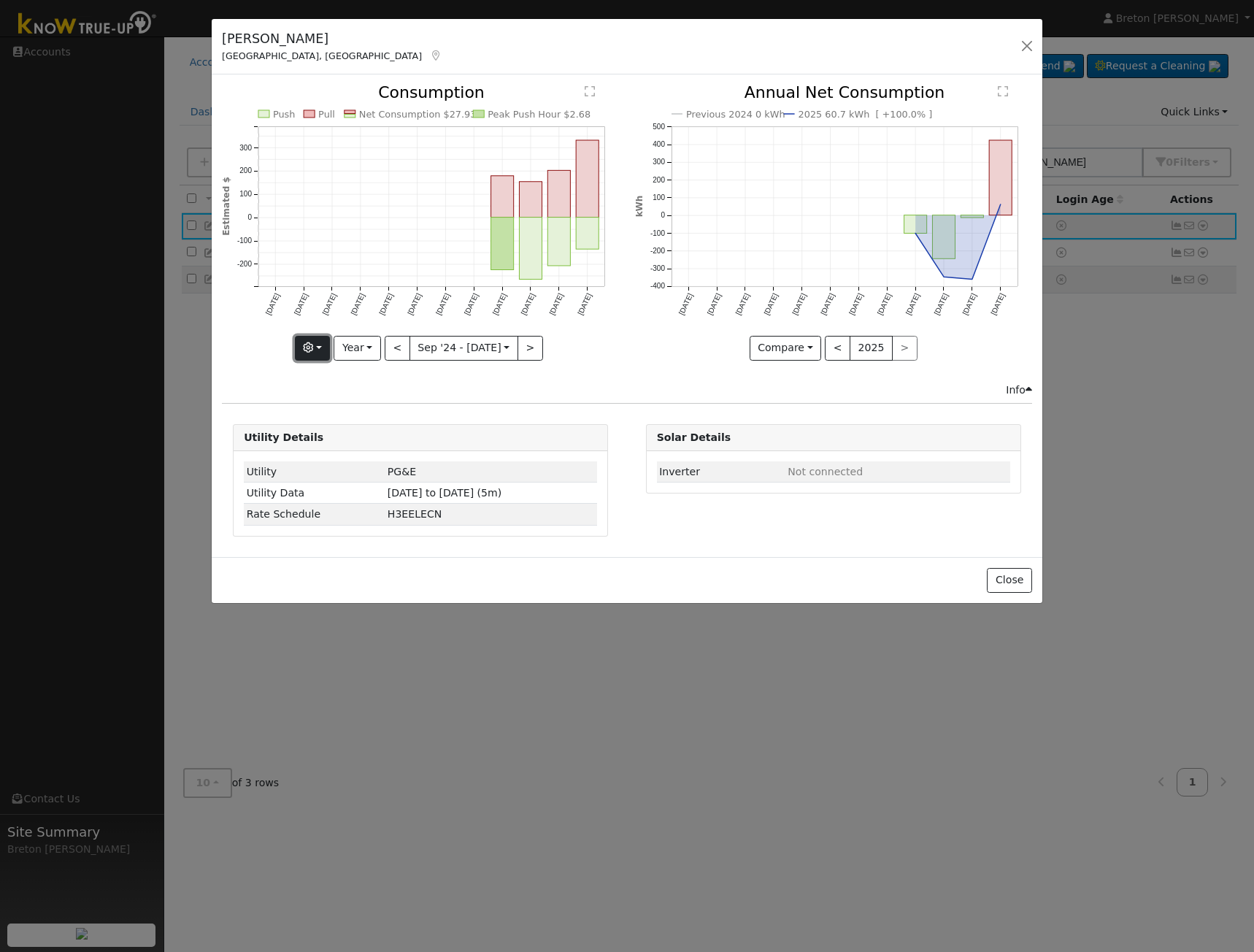
click at [330, 352] on button "button" at bounding box center [313, 348] width 36 height 25
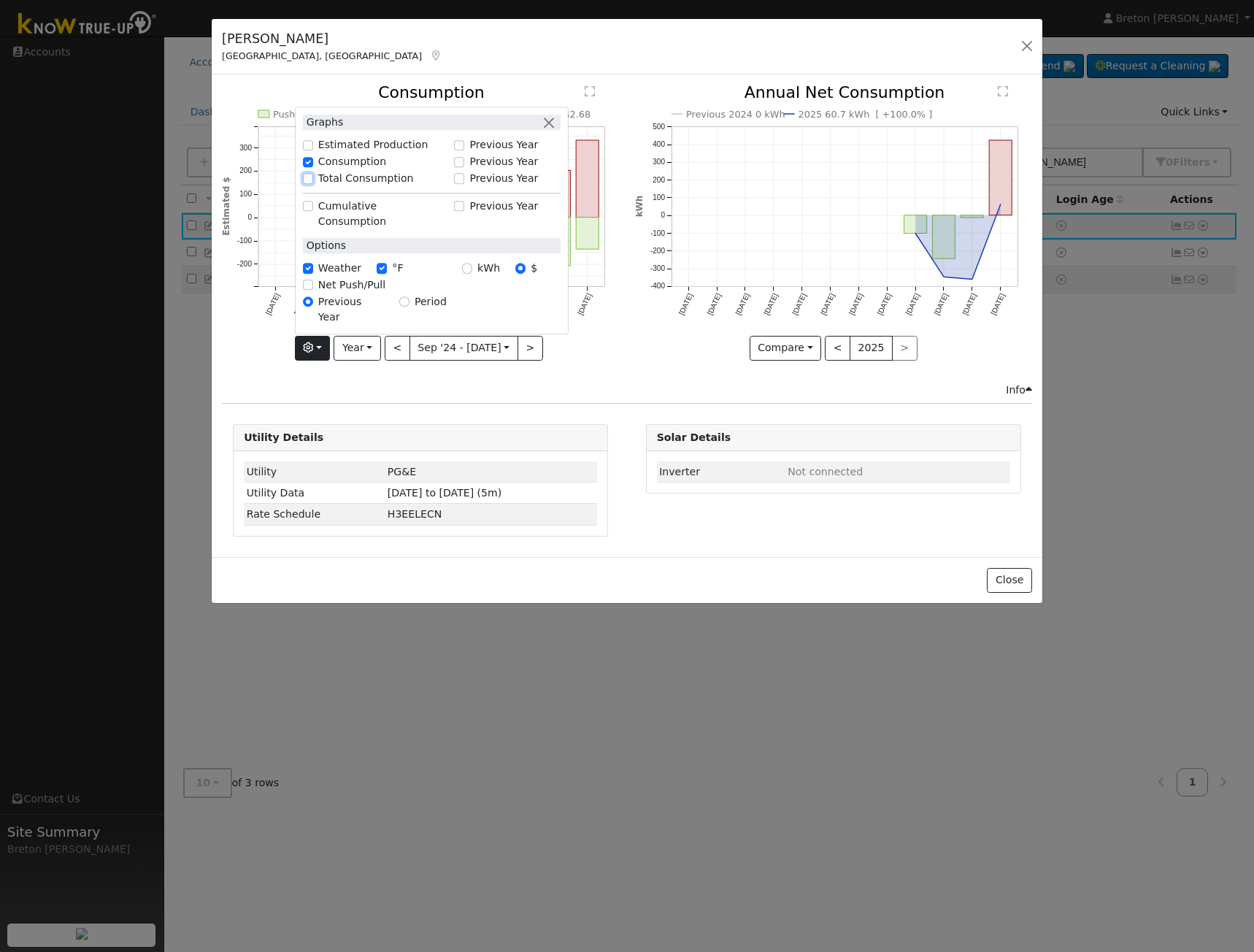
click at [306, 184] on input "Total Consumption" at bounding box center [308, 179] width 11 height 11
checkbox input "true"
click at [313, 167] on input "Consumption" at bounding box center [308, 162] width 11 height 11
checkbox input "false"
click at [309, 184] on input "Total Consumption" at bounding box center [308, 179] width 11 height 11
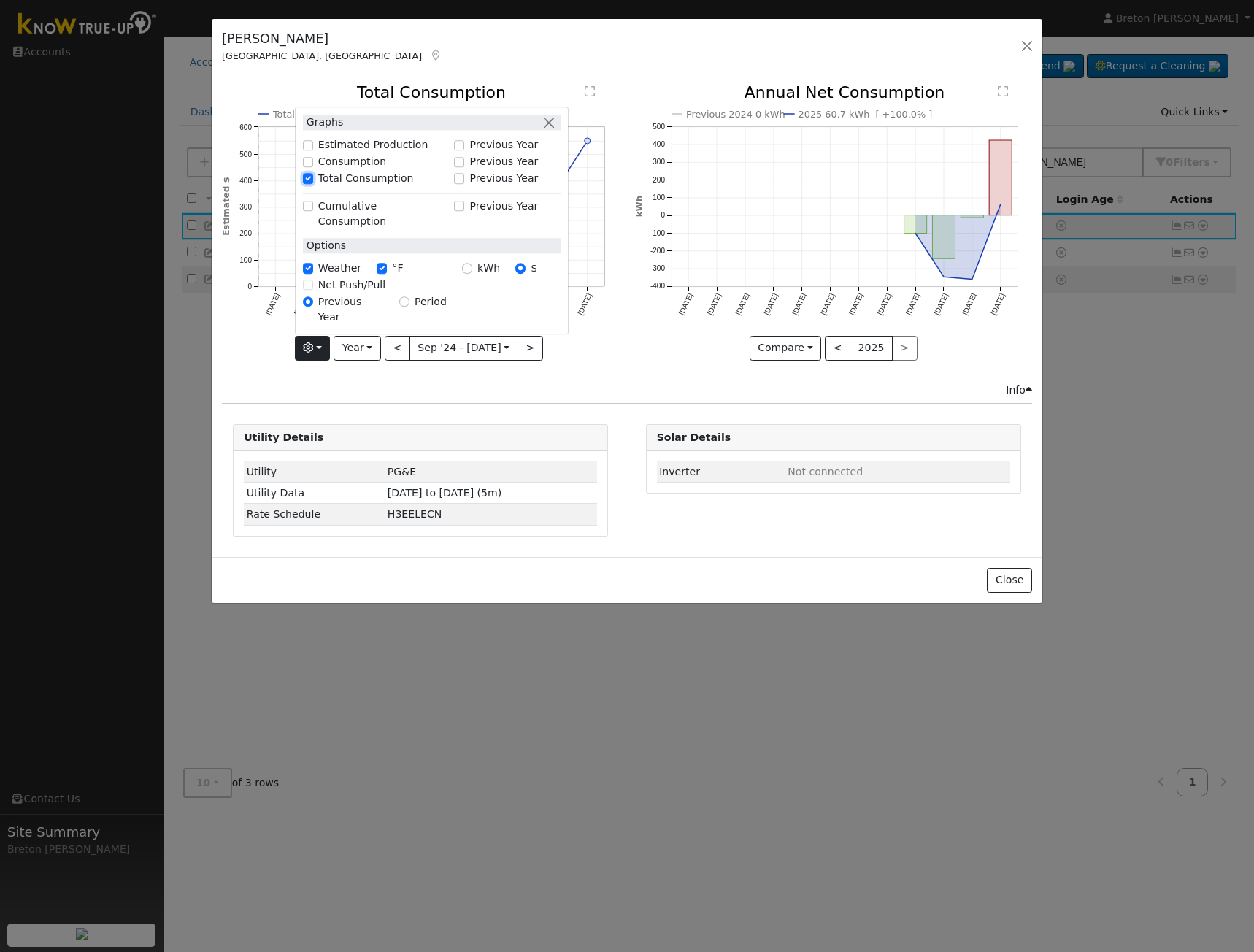
checkbox input "false"
checkbox input "true"
click at [312, 212] on input "Cumulative Consumption" at bounding box center [308, 207] width 11 height 11
checkbox input "true"
checkbox input "false"
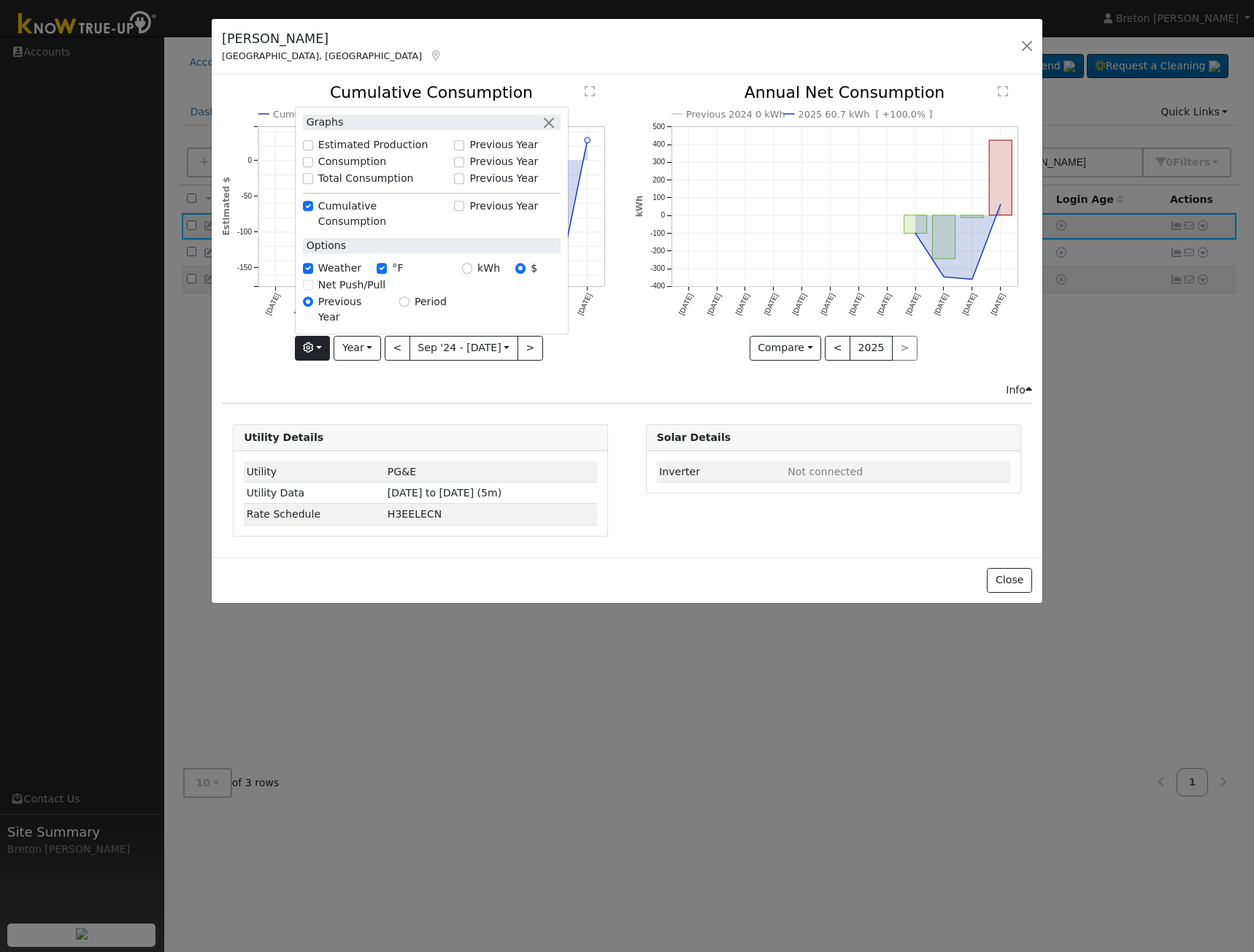
click at [630, 383] on div "Info" at bounding box center [627, 390] width 825 height 15
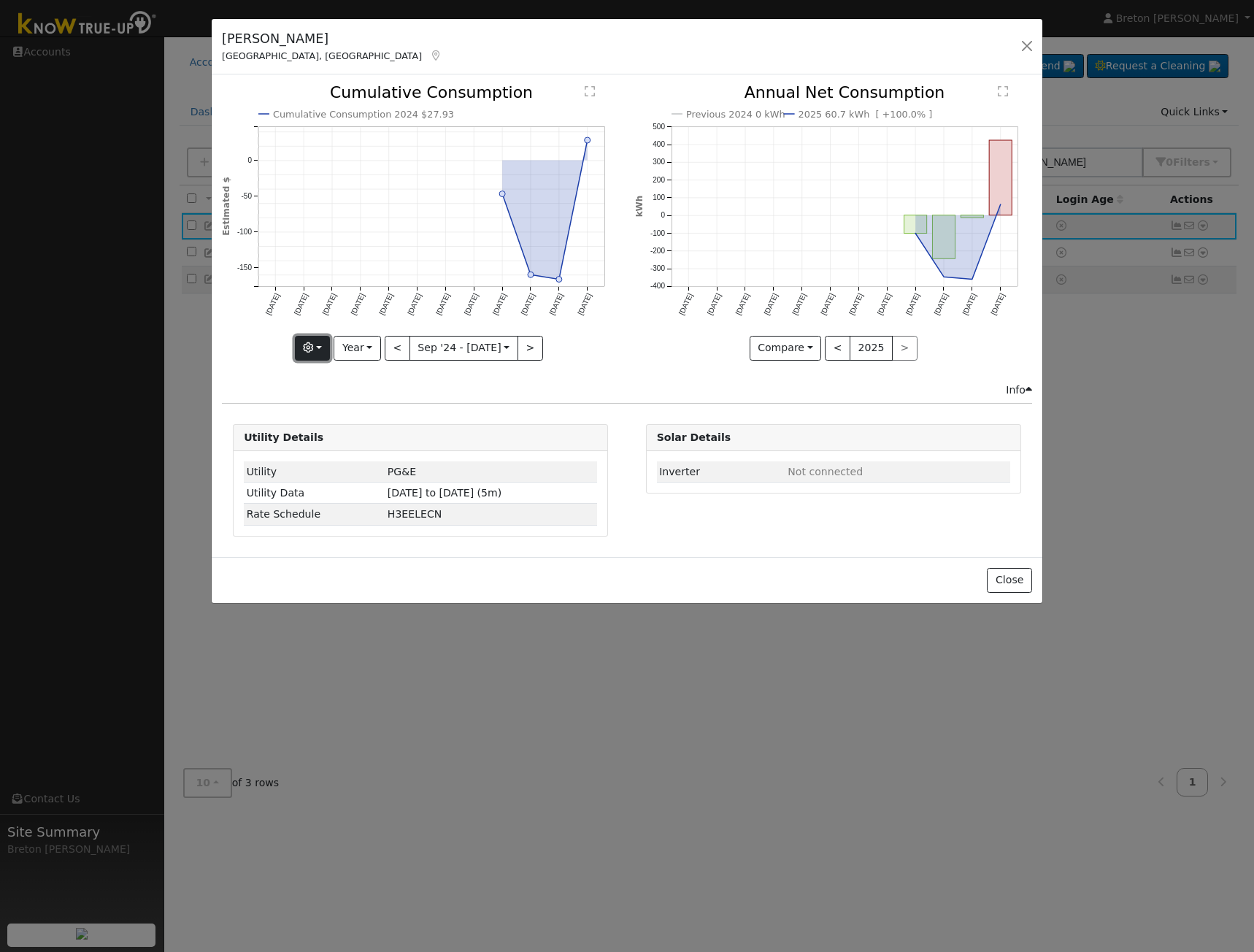
click at [319, 347] on button "button" at bounding box center [313, 348] width 36 height 25
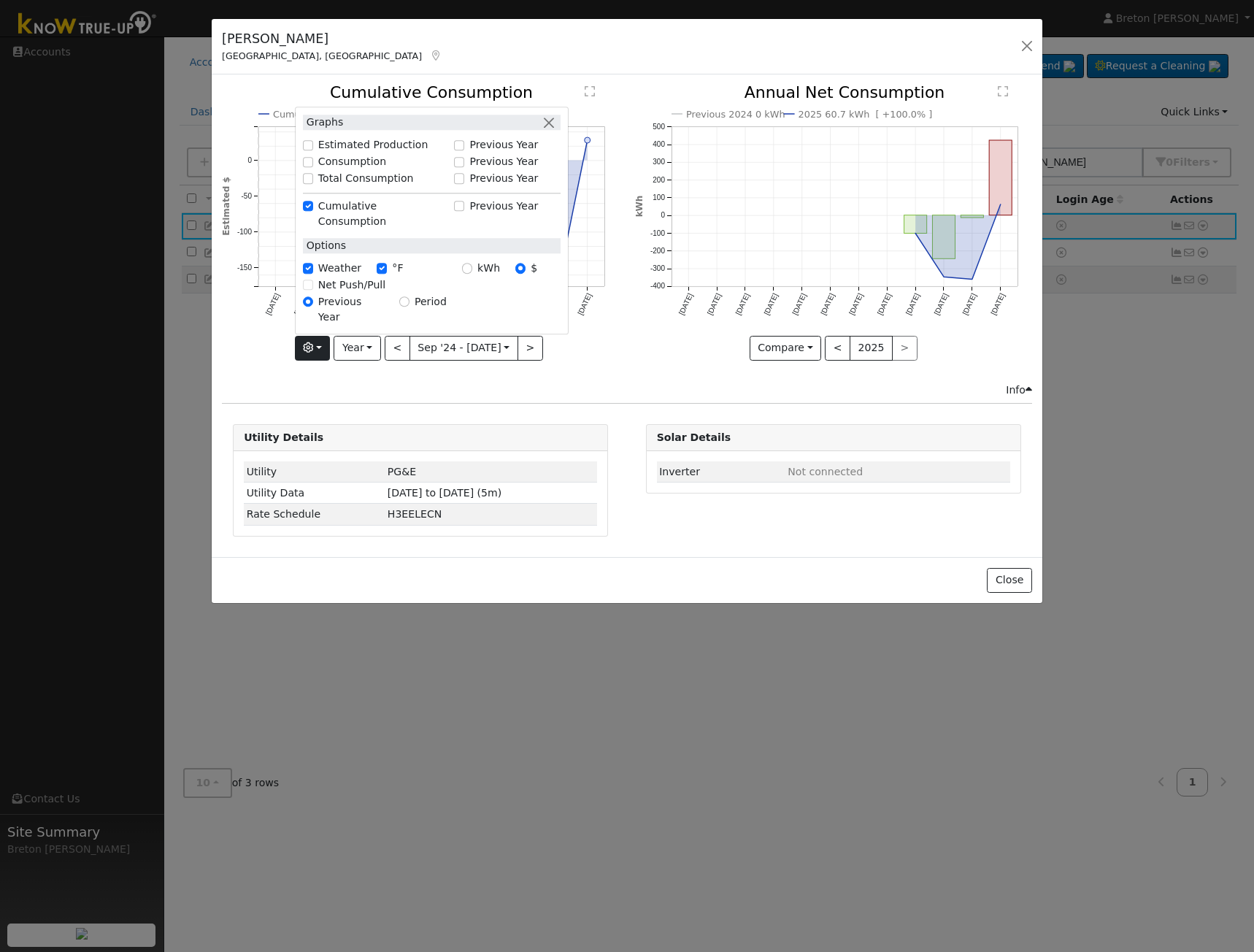
click at [312, 293] on div "Net Push/Pull" at bounding box center [432, 285] width 257 height 15
click at [316, 293] on div "Net Push/Pull" at bounding box center [432, 285] width 257 height 15
click at [405, 293] on div "Net Push/Pull" at bounding box center [432, 285] width 257 height 15
click at [313, 184] on input "Total Consumption" at bounding box center [308, 179] width 11 height 11
checkbox input "true"
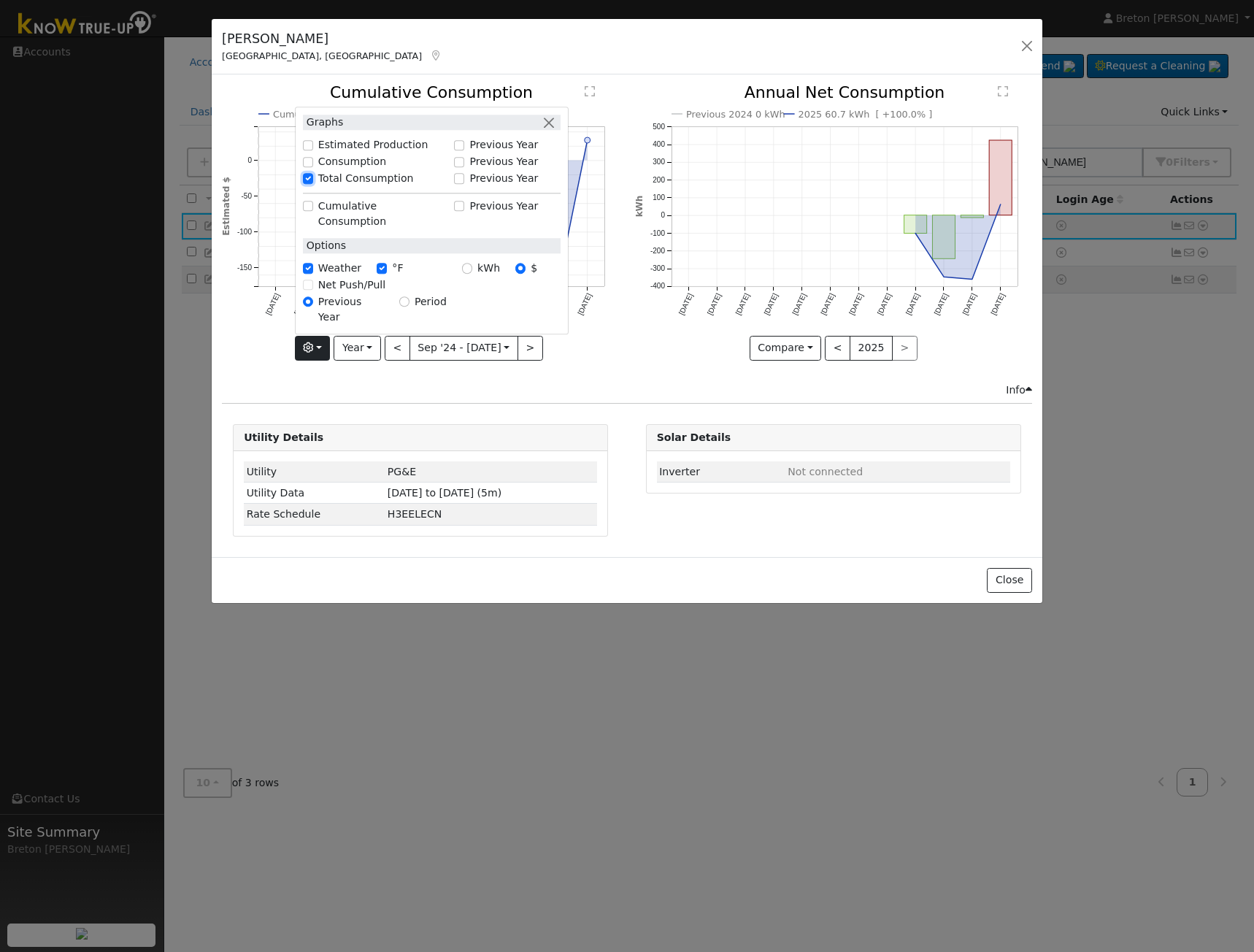
checkbox input "false"
click at [312, 293] on div "Net Push/Pull" at bounding box center [432, 285] width 257 height 15
click at [313, 293] on div "Net Push/Pull" at bounding box center [432, 285] width 257 height 15
click at [314, 293] on div "Net Push/Pull" at bounding box center [432, 285] width 257 height 15
click at [462, 278] on div "kWh $" at bounding box center [511, 268] width 114 height 17
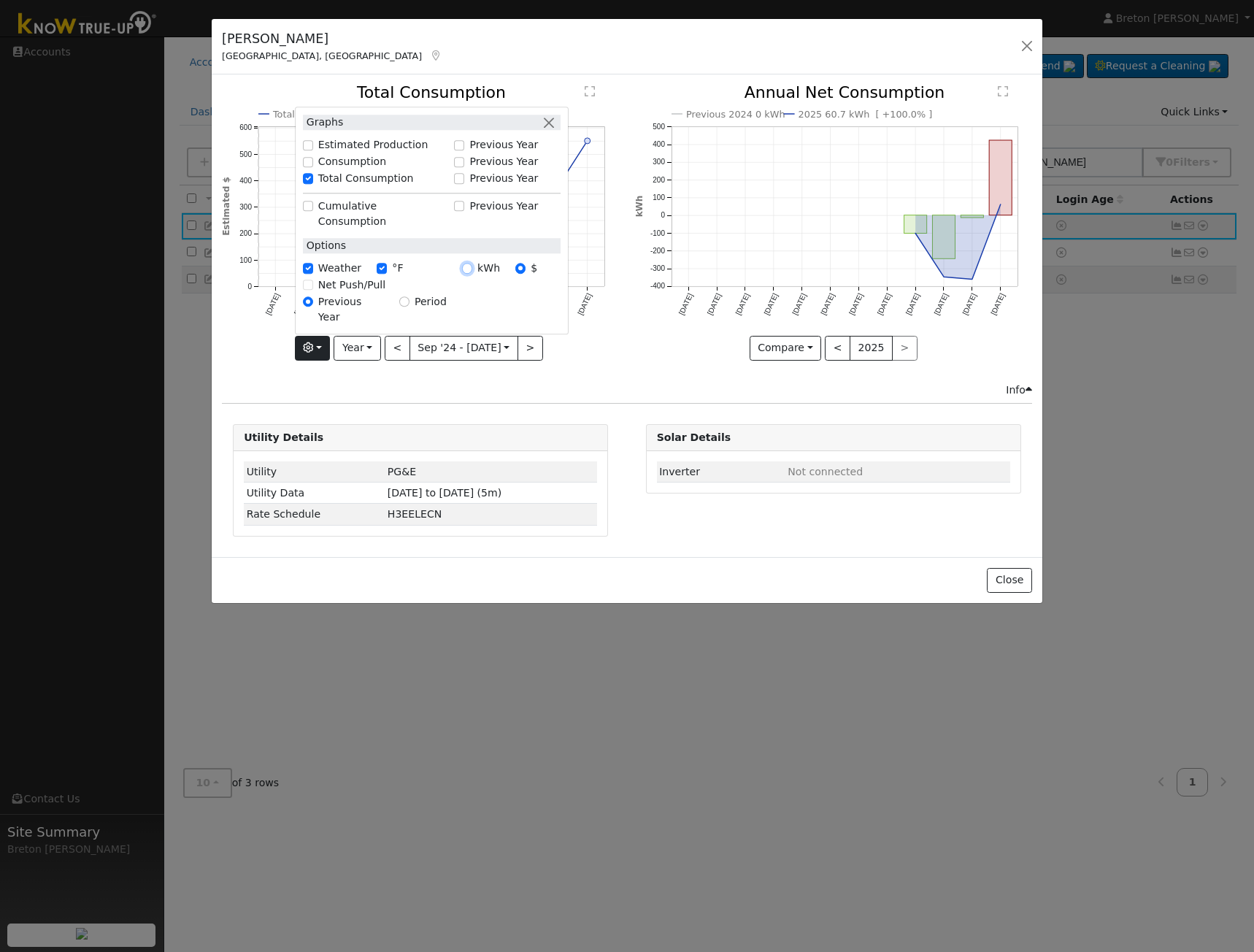
click at [470, 273] on input "kWh" at bounding box center [467, 269] width 11 height 11
radio input "true"
radio input "false"
click at [318, 169] on div "Consumption" at bounding box center [375, 161] width 144 height 15
click at [313, 167] on input "Consumption" at bounding box center [308, 162] width 11 height 11
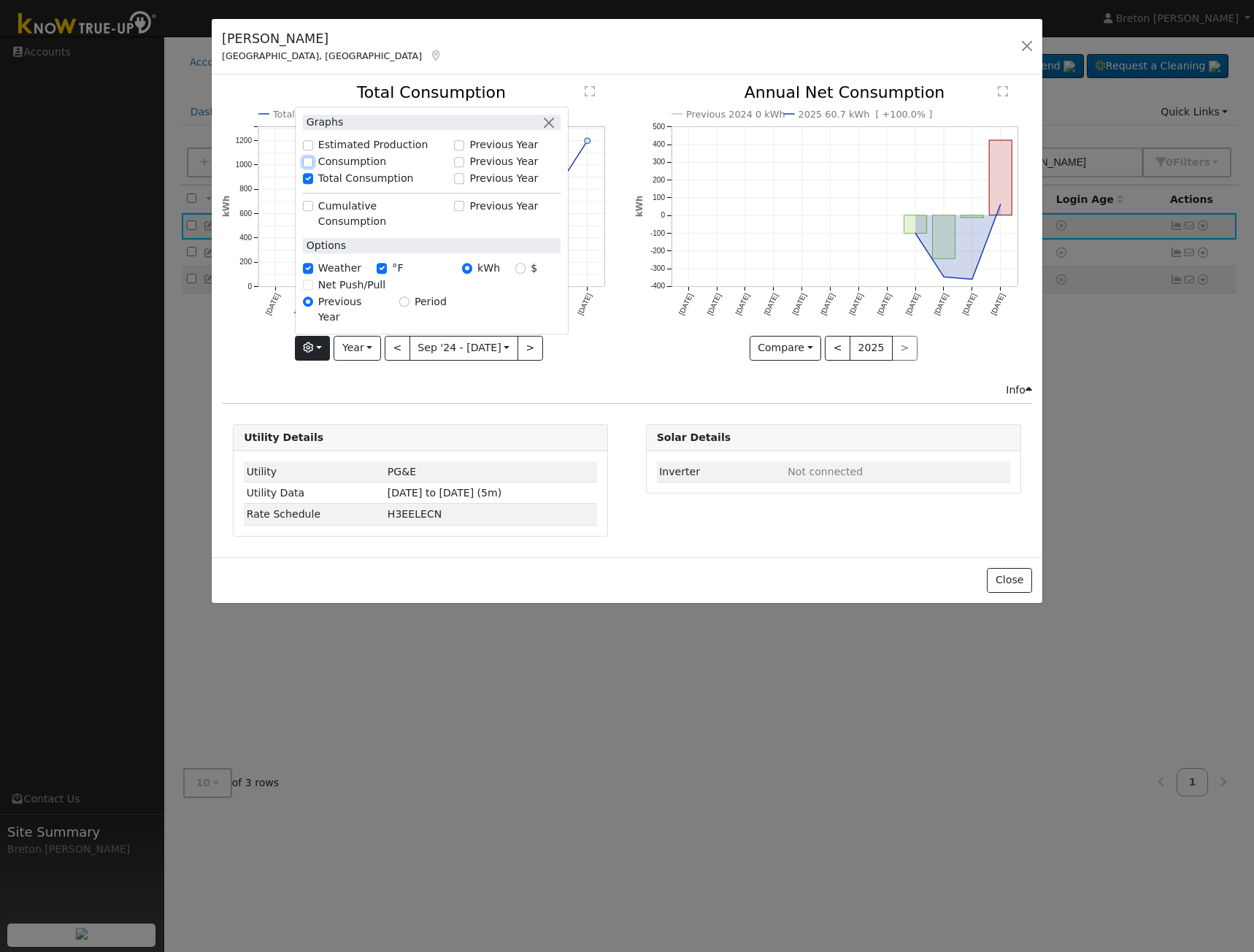
checkbox input "true"
click at [313, 184] on input "Total Consumption" at bounding box center [308, 179] width 11 height 11
checkbox input "false"
click at [313, 291] on input "Net Push/Pull" at bounding box center [308, 286] width 11 height 11
checkbox input "true"
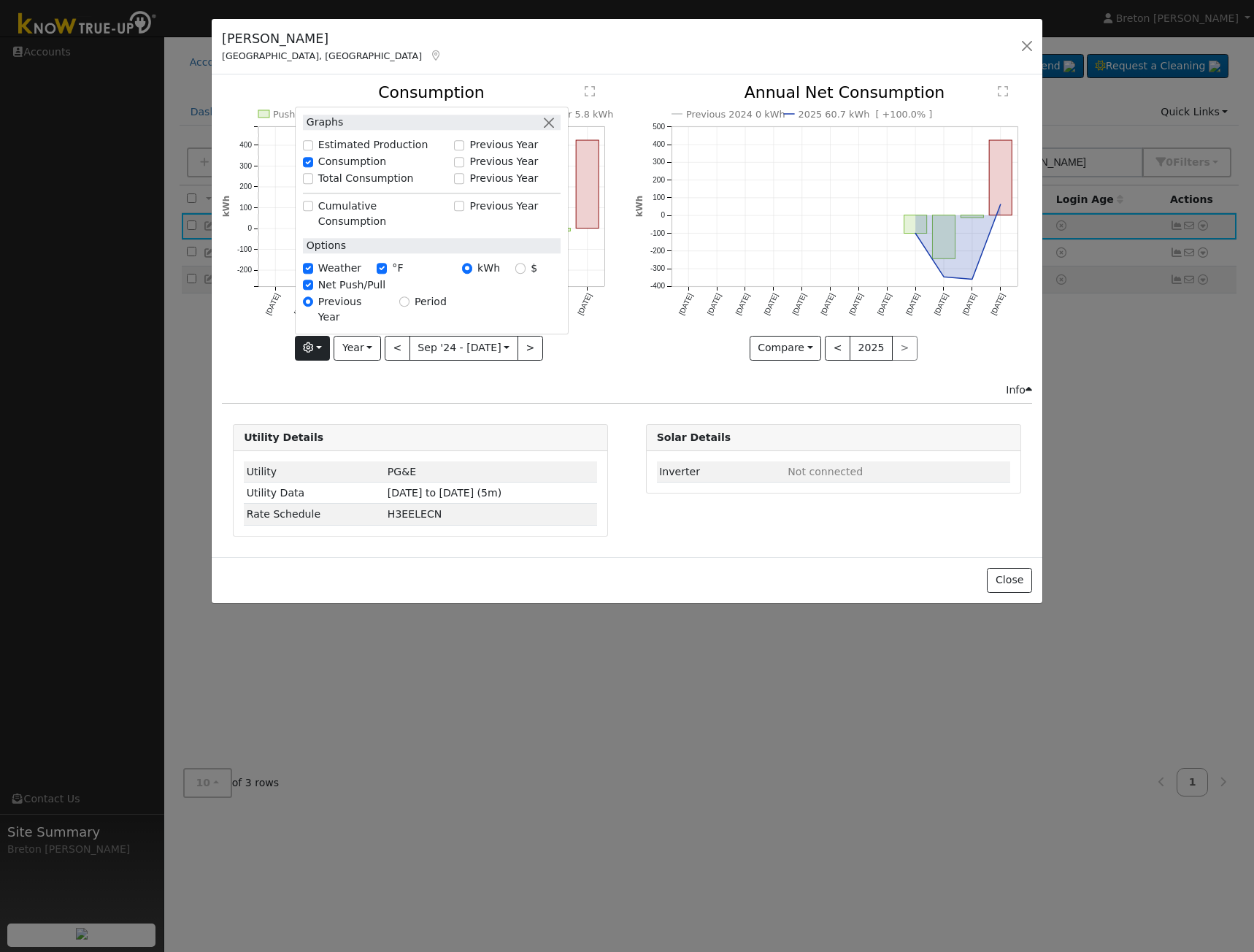
click at [645, 373] on div "Previous 2024 0 kWh 2025 60.7 kWh [ +100.0% ] [DATE] Oct '[DATE] Dec '[DATE] Fe…" at bounding box center [833, 233] width 412 height 297
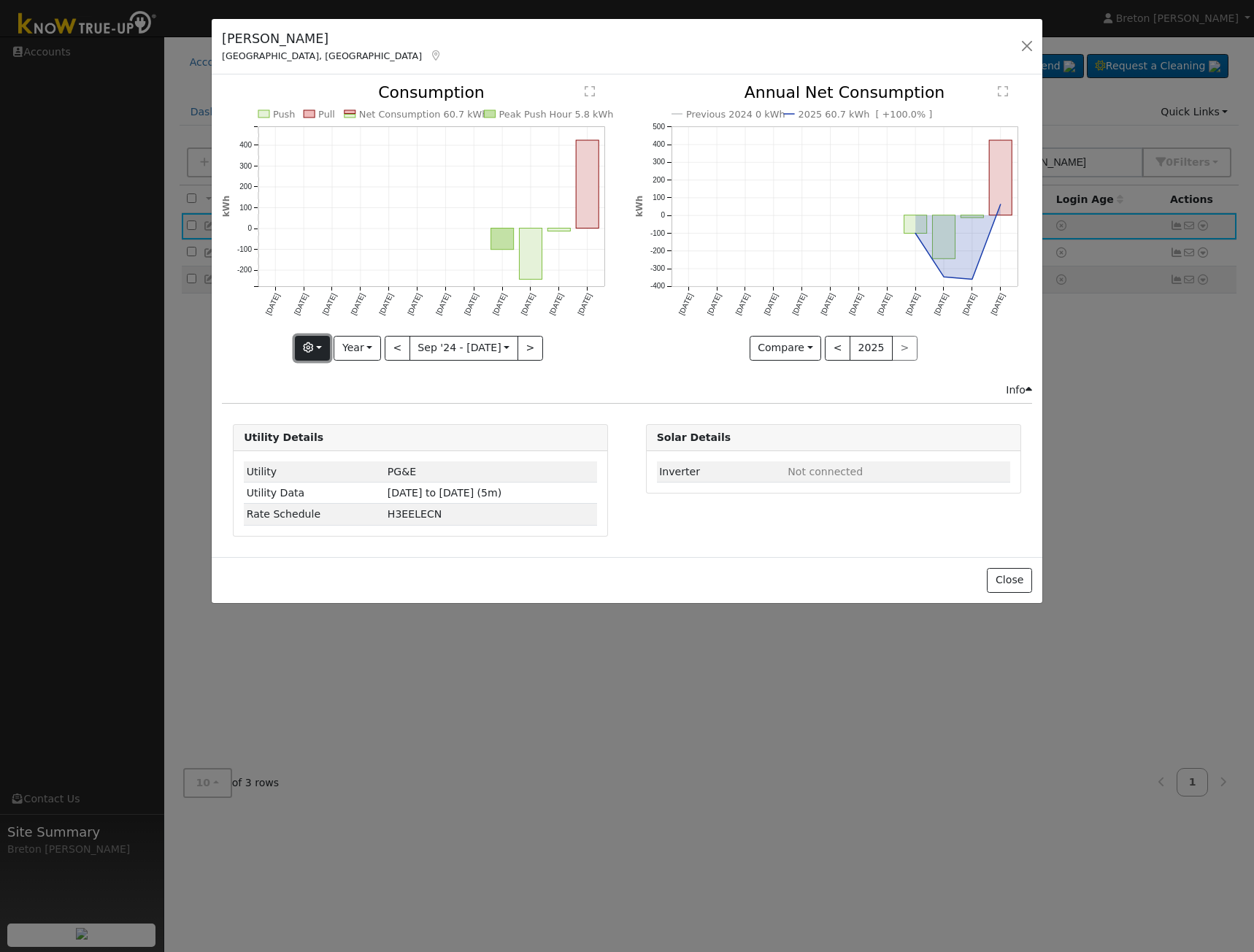
click at [304, 343] on button "button" at bounding box center [313, 348] width 36 height 25
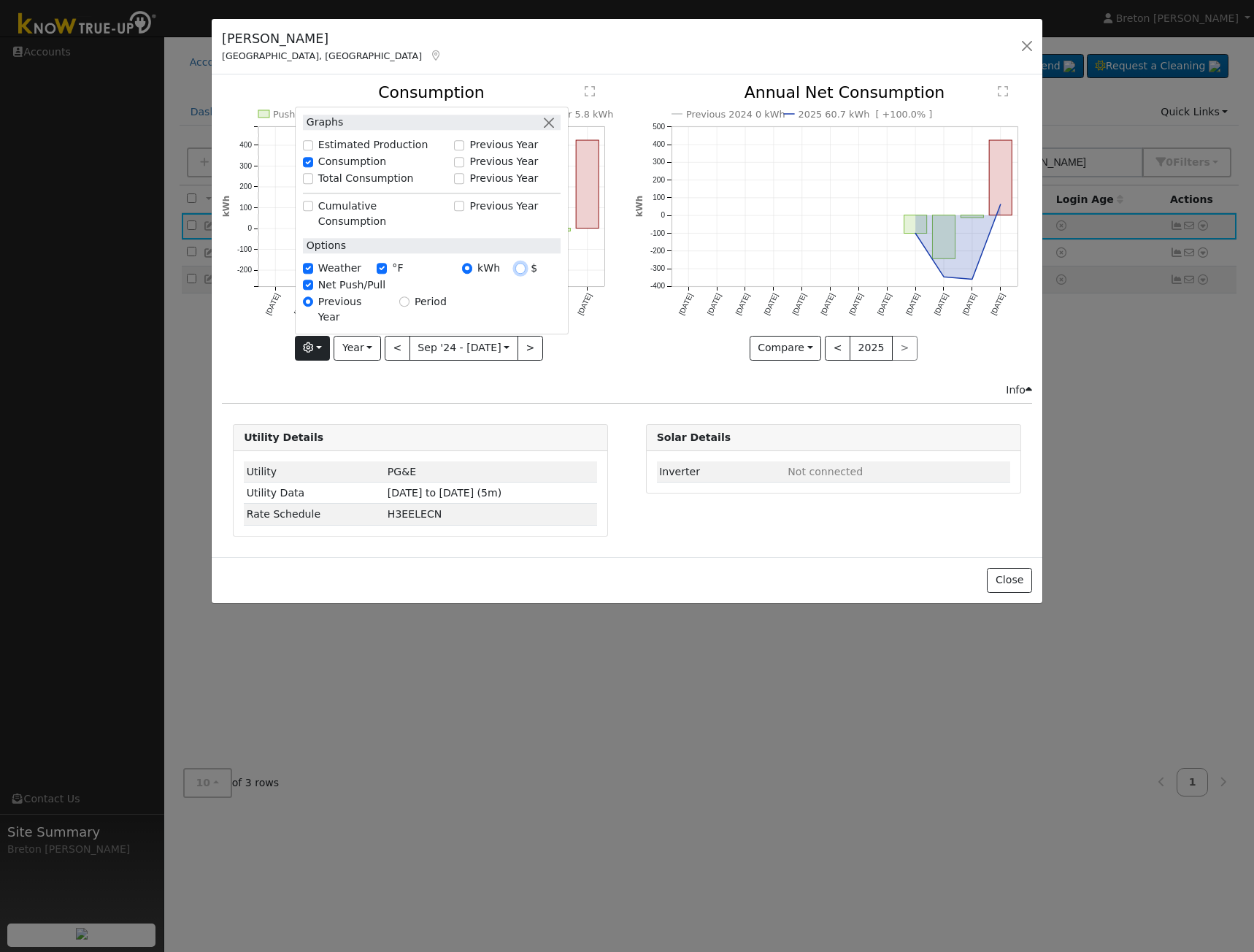
click at [522, 273] on input "$" at bounding box center [520, 269] width 11 height 11
radio input "true"
click at [629, 327] on div "Previous 2024 0 kWh 2025 60.7 kWh [ +100.0% ] [DATE] Oct '[DATE] Dec '[DATE] Fe…" at bounding box center [833, 233] width 412 height 297
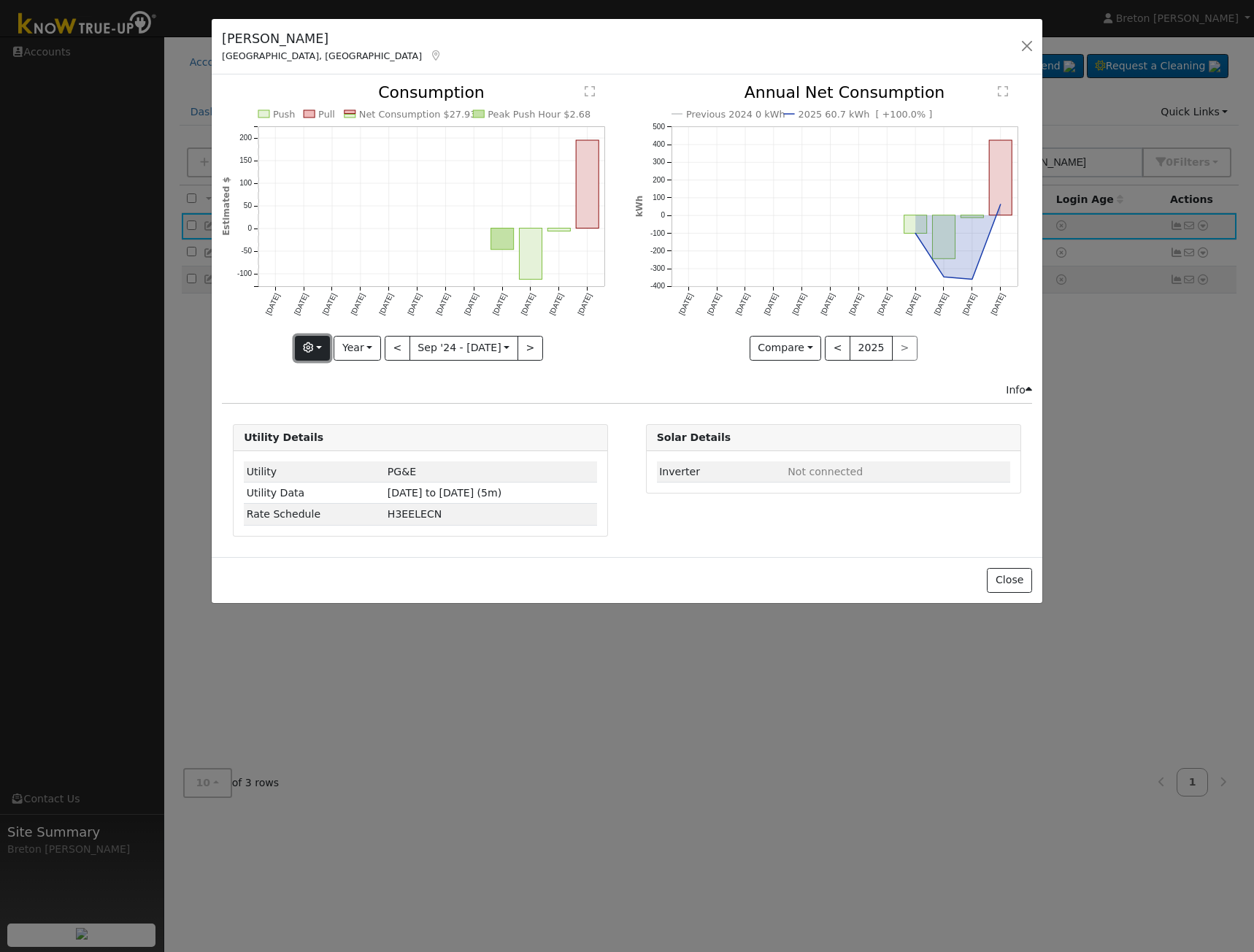
click at [322, 346] on button "button" at bounding box center [313, 348] width 36 height 25
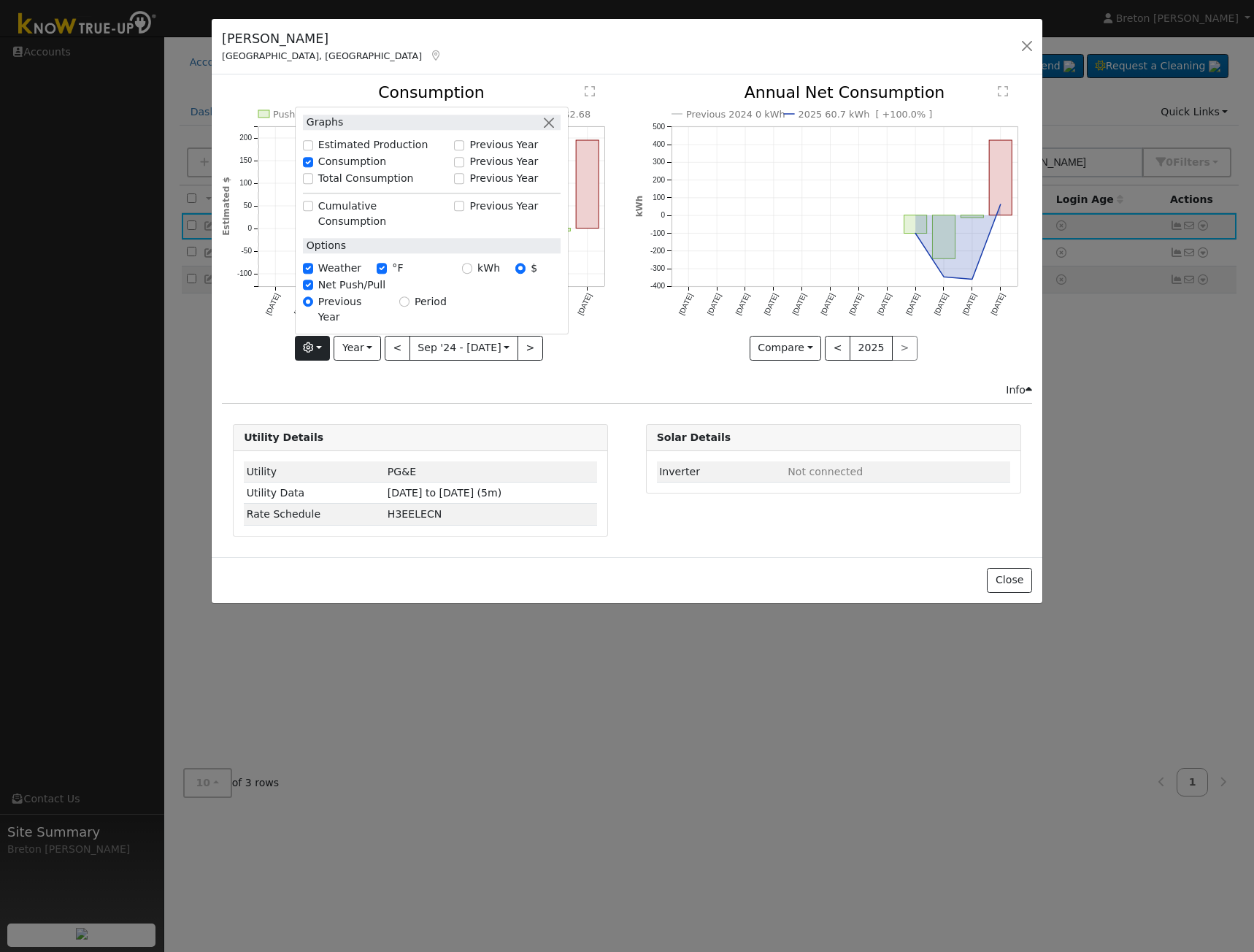
click at [477, 276] on div "kWh" at bounding box center [488, 267] width 53 height 15
click at [472, 273] on input "kWh" at bounding box center [467, 269] width 11 height 11
radio input "true"
radio input "false"
click at [607, 348] on icon "Push Pull Net Consumption 60.7 kWh Peak Push Hour 5.8 kWh [DATE] Oct '[DATE] De…" at bounding box center [419, 218] width 397 height 266
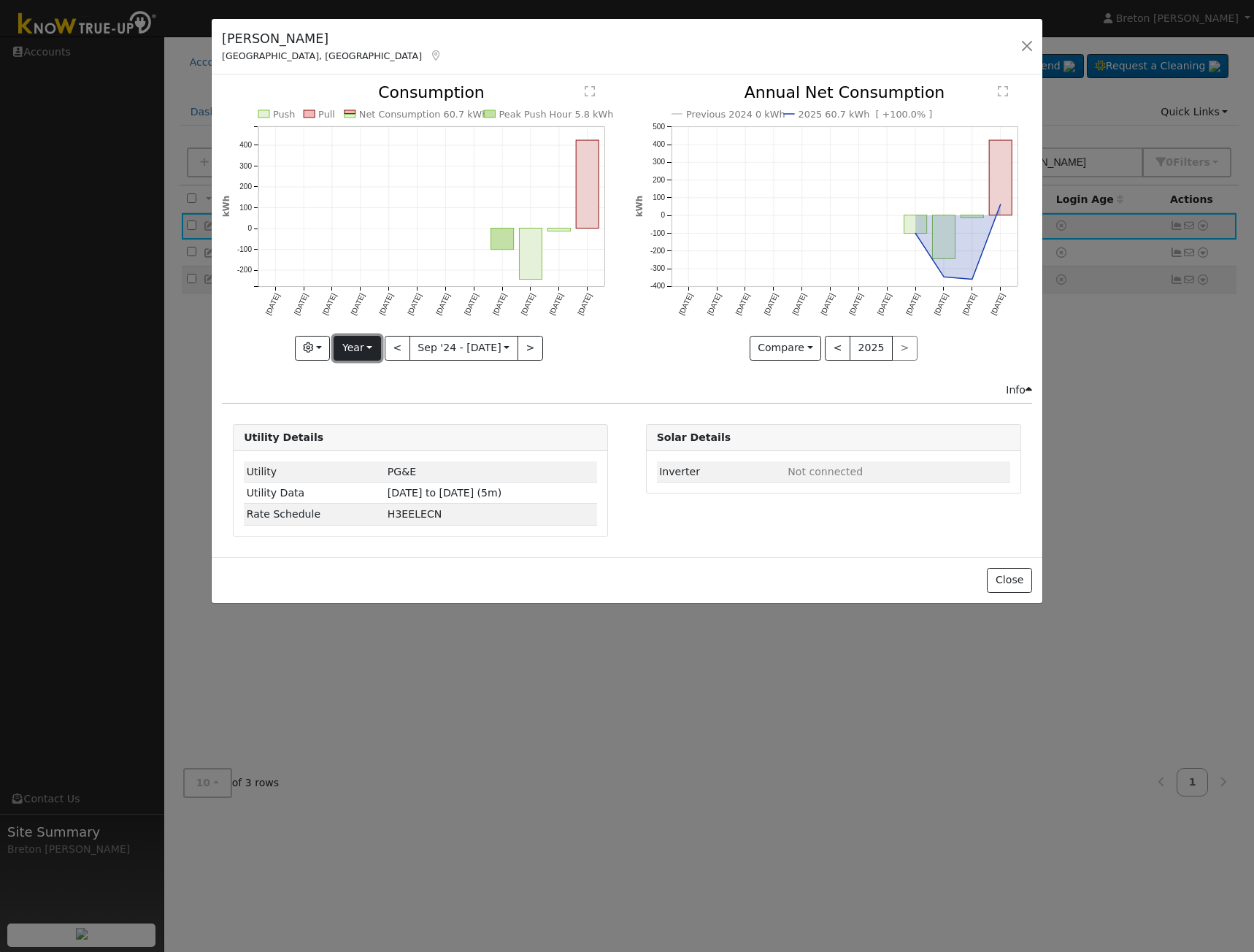
click at [356, 348] on button "Year" at bounding box center [356, 348] width 46 height 25
click at [381, 386] on link "Day" at bounding box center [385, 377] width 102 height 20
type input "[DATE]"
